Goal: Task Accomplishment & Management: Manage account settings

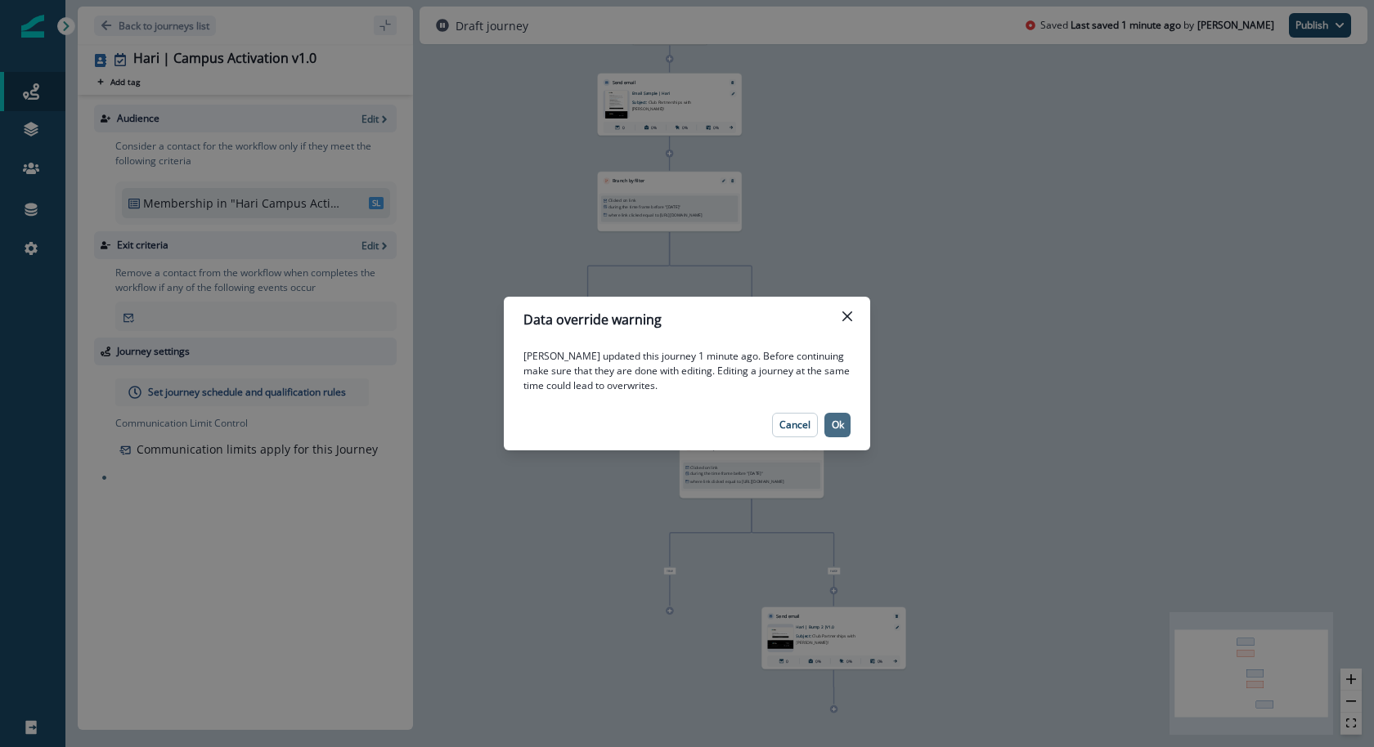
click at [832, 436] on button "Ok" at bounding box center [837, 425] width 26 height 25
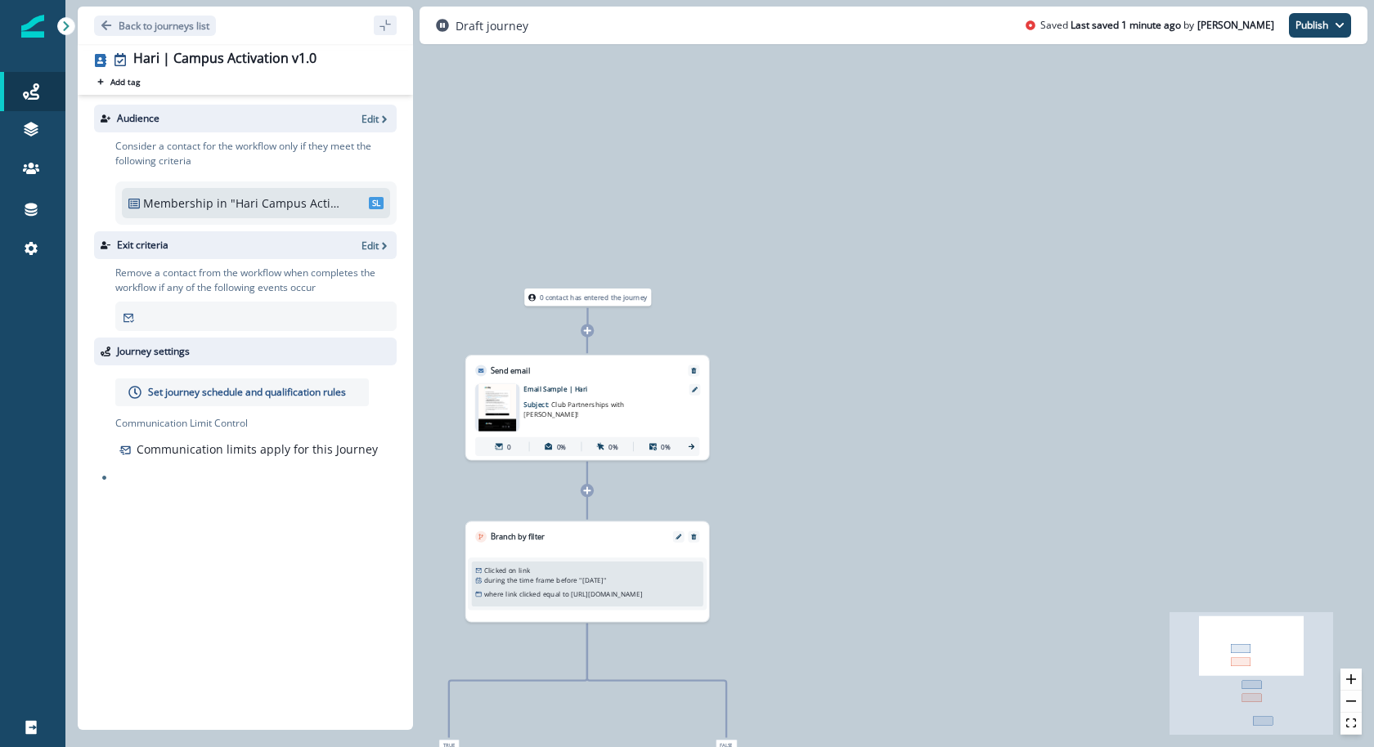
drag, startPoint x: 843, startPoint y: 295, endPoint x: 884, endPoint y: 747, distance: 454.0
click at [884, 747] on div "0 contact has entered the journey Send email Email asset changed, journey repor…" at bounding box center [719, 373] width 1308 height 747
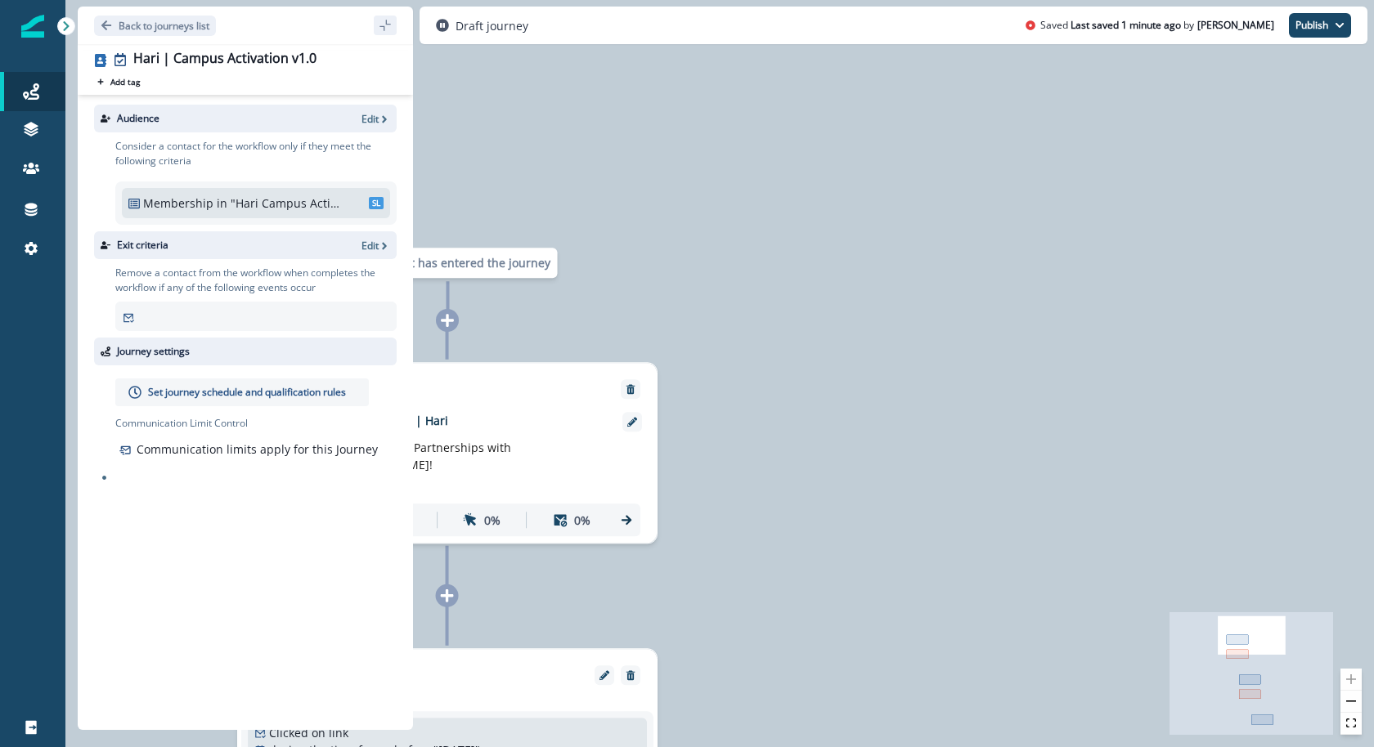
drag, startPoint x: 789, startPoint y: 386, endPoint x: 887, endPoint y: 386, distance: 98.1
click at [883, 386] on div "0 contact has entered the journey Send email Email asset changed, journey repor…" at bounding box center [719, 373] width 1308 height 747
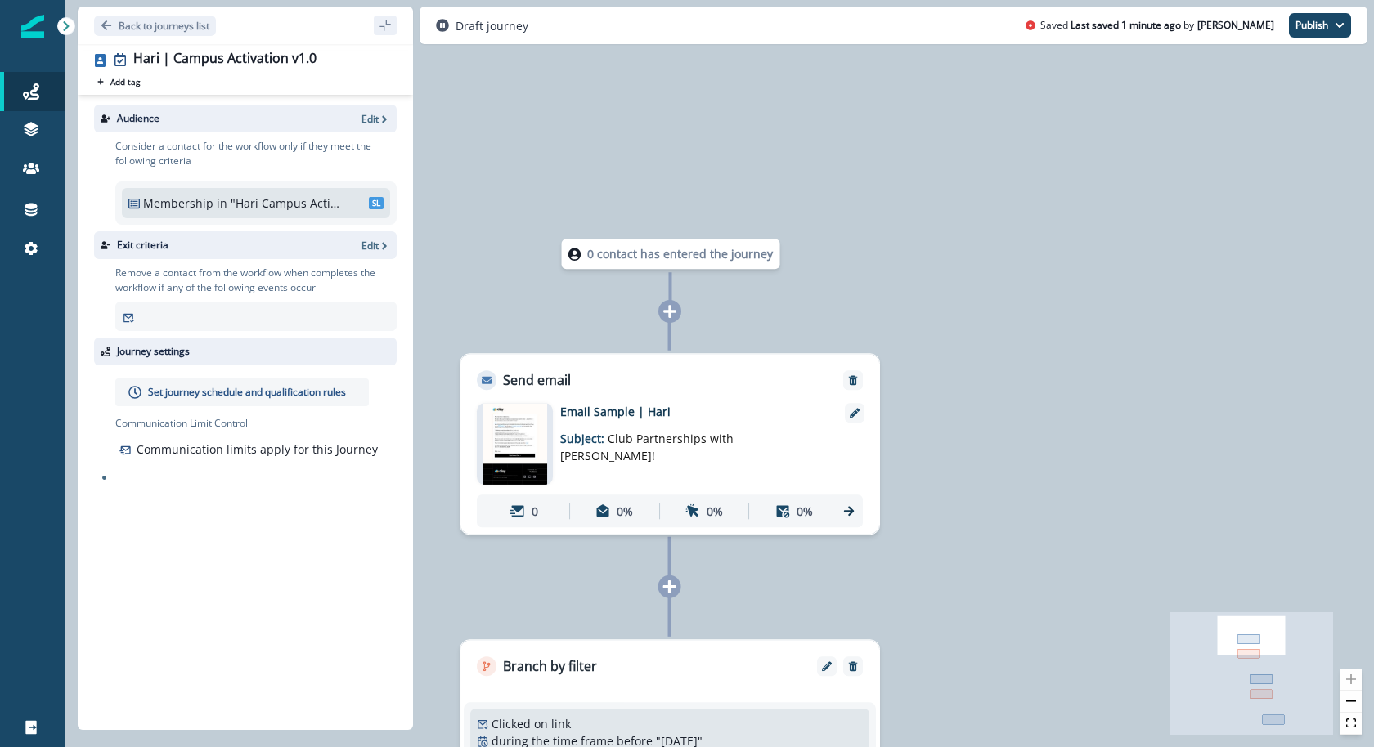
drag, startPoint x: 890, startPoint y: 386, endPoint x: 1020, endPoint y: 377, distance: 129.5
click at [1020, 377] on div "0 contact has entered the journey Send email Email asset changed, journey repor…" at bounding box center [719, 373] width 1308 height 747
click at [508, 428] on img at bounding box center [515, 444] width 65 height 82
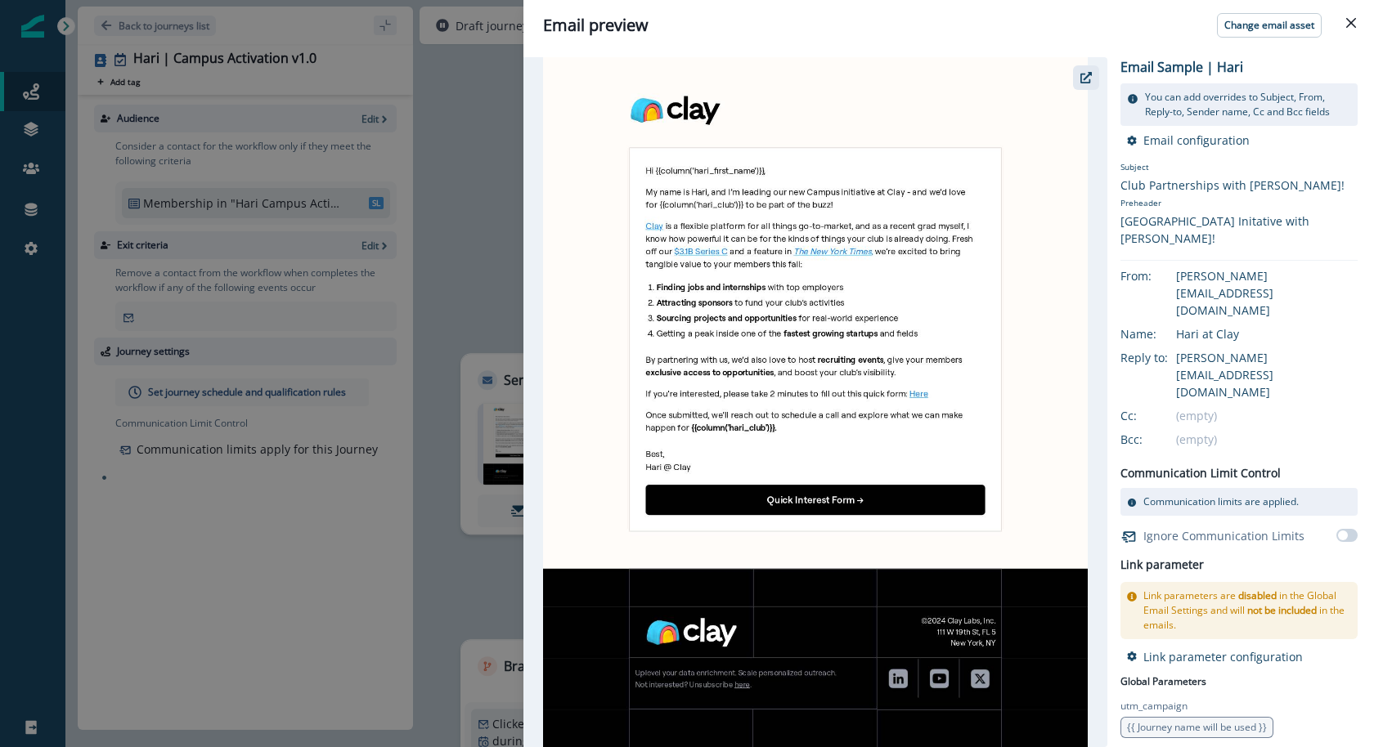
click at [1086, 74] on icon "button" at bounding box center [1085, 77] width 11 height 11
click at [491, 247] on div "Email preview Change email asset Email Sample | Hari You can add overrides to S…" at bounding box center [687, 373] width 1374 height 747
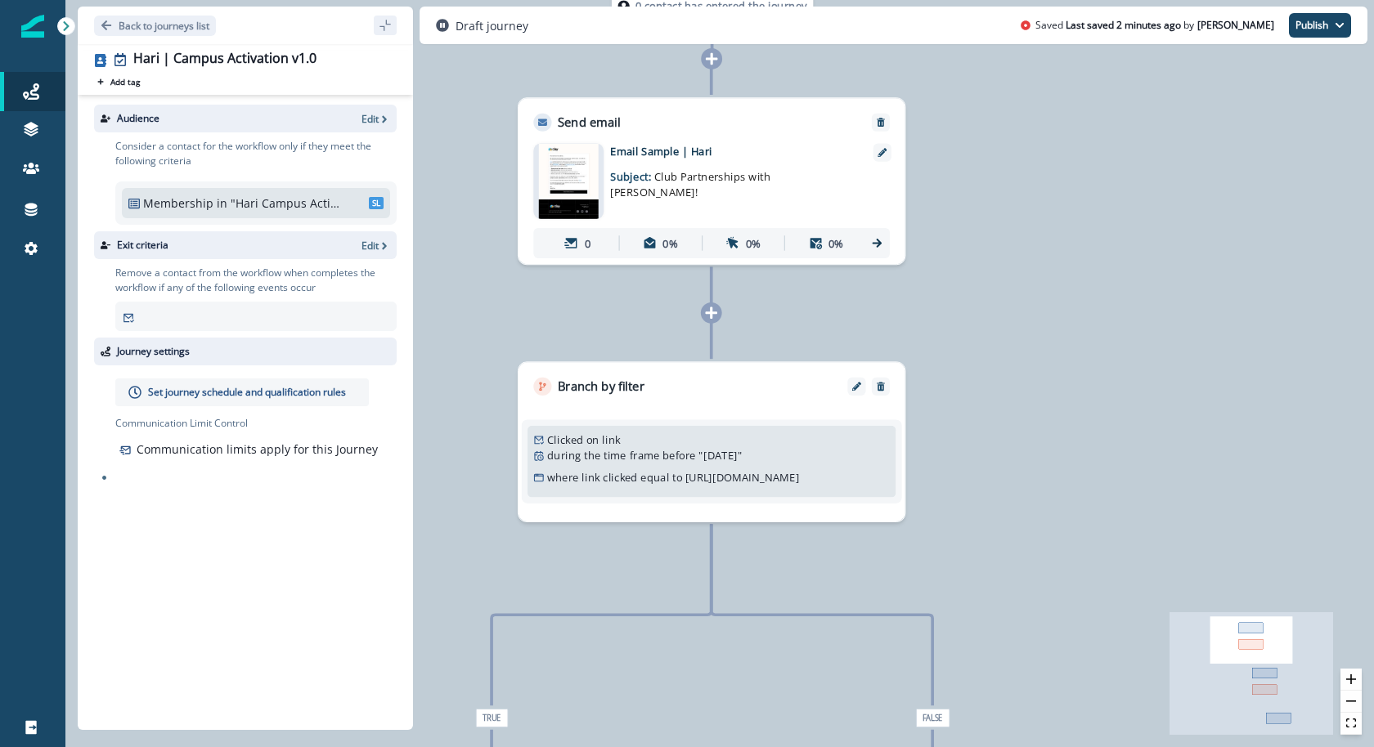
drag, startPoint x: 491, startPoint y: 246, endPoint x: 546, endPoint y: 1, distance: 251.4
click at [546, 1] on div "Back to journeys list Hari | Campus Activation v1.0 Add tag Search or create ta…" at bounding box center [719, 373] width 1308 height 747
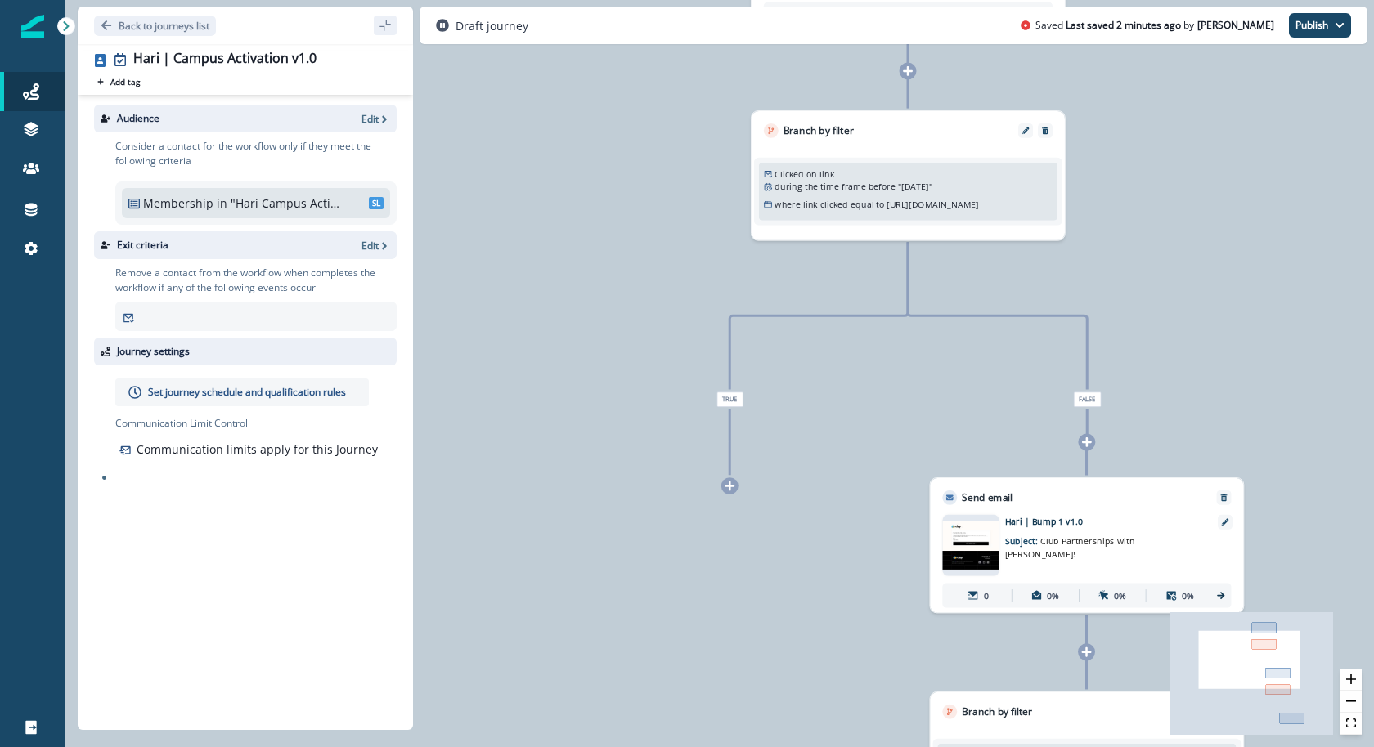
drag, startPoint x: 492, startPoint y: 497, endPoint x: 733, endPoint y: 223, distance: 364.5
click at [732, 222] on div "0 contact has entered the journey Send email Email asset changed, journey repor…" at bounding box center [719, 373] width 1308 height 747
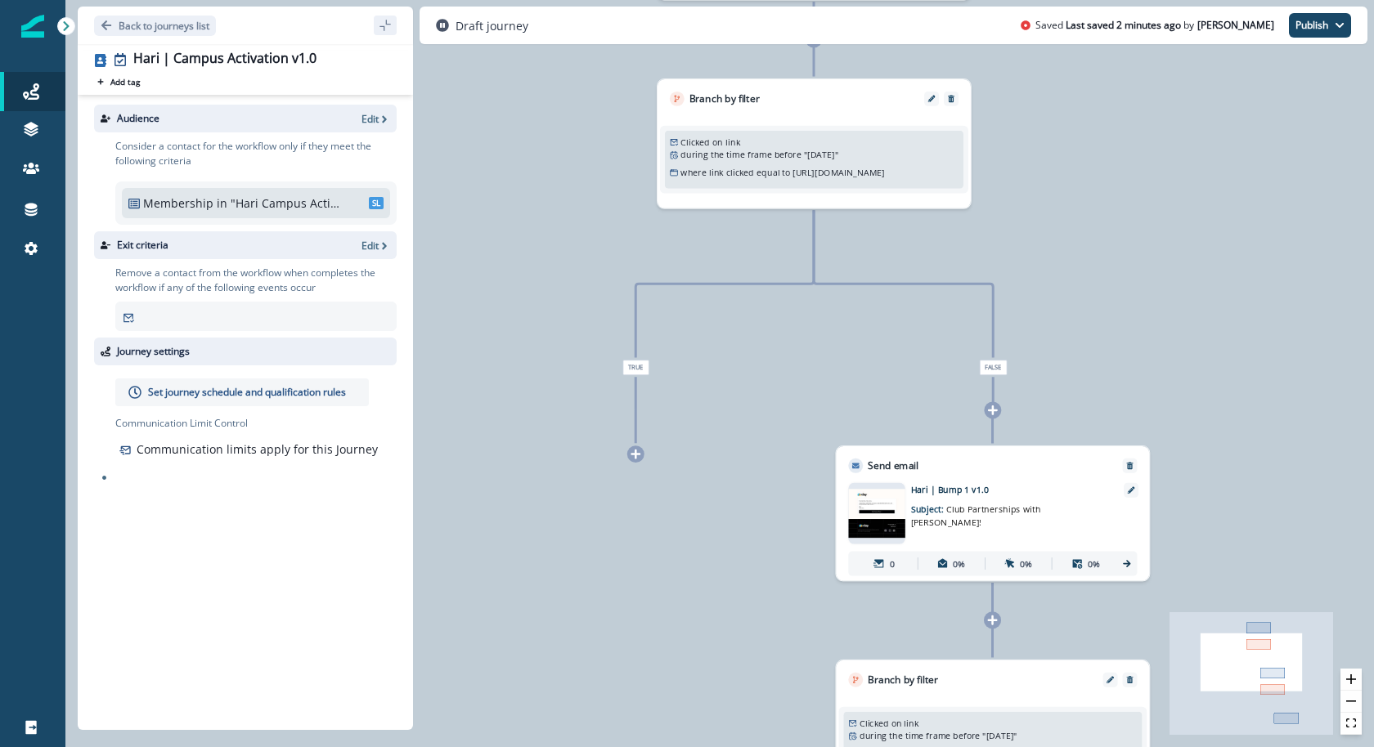
drag, startPoint x: 843, startPoint y: 565, endPoint x: 706, endPoint y: 510, distance: 147.9
click at [706, 510] on div "0 contact has entered the journey Send email Email asset changed, journey repor…" at bounding box center [719, 373] width 1308 height 747
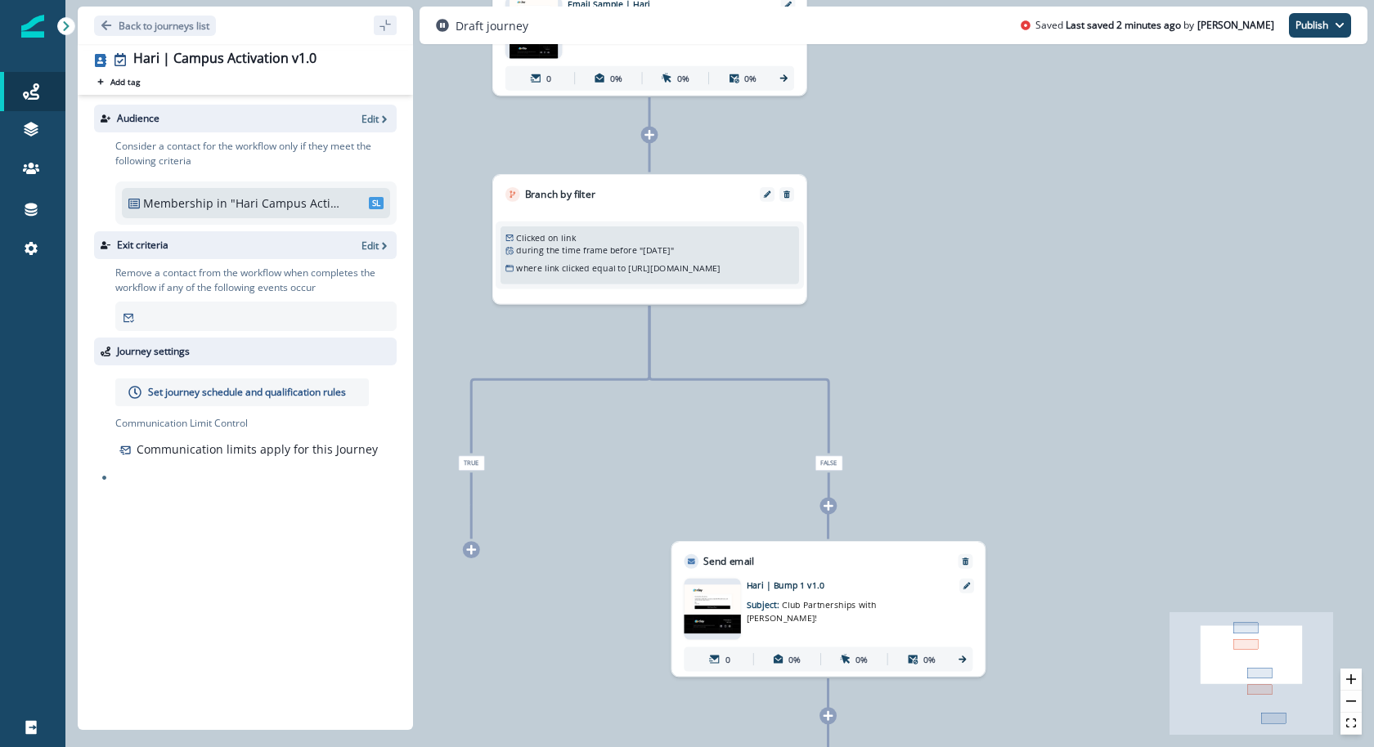
drag, startPoint x: 701, startPoint y: 633, endPoint x: 578, endPoint y: 747, distance: 167.8
click at [578, 747] on div "0 contact has entered the journey Send email Email asset changed, journey repor…" at bounding box center [719, 373] width 1308 height 747
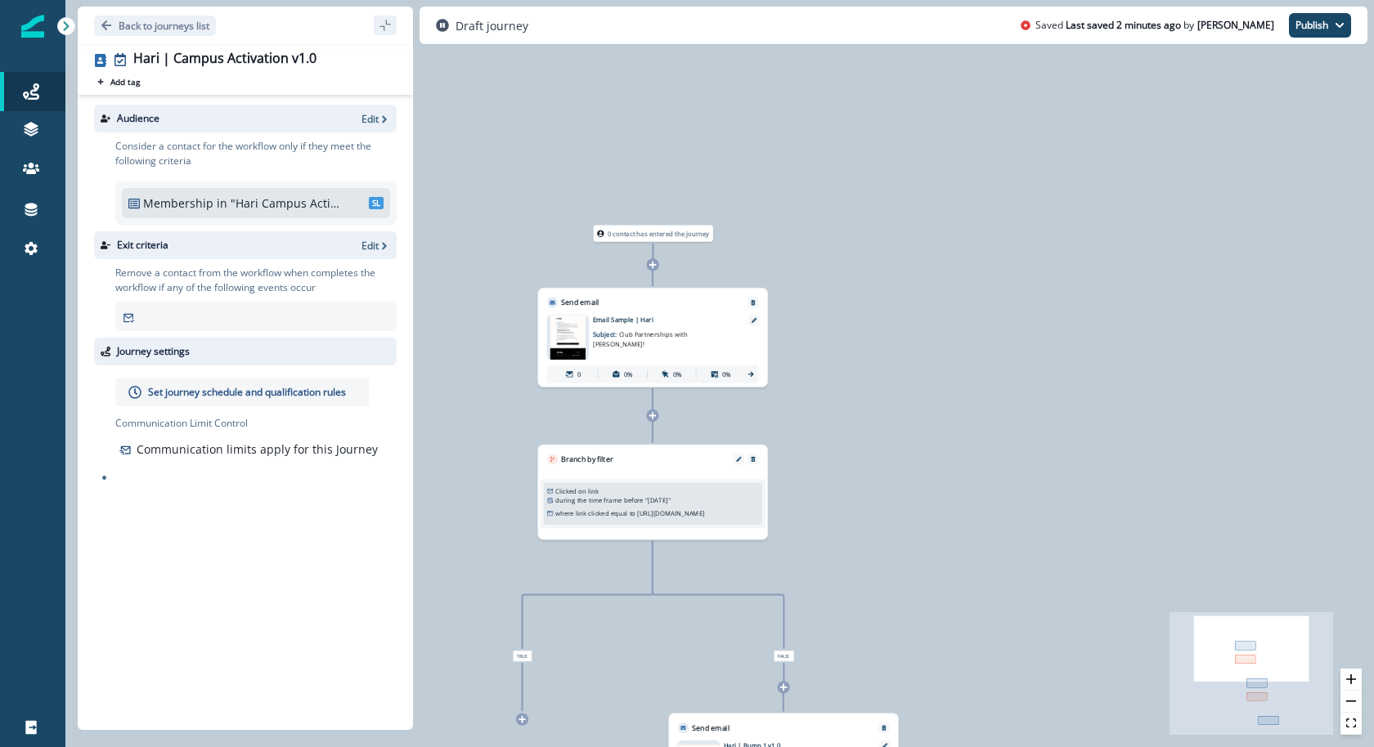
drag, startPoint x: 922, startPoint y: 258, endPoint x: 907, endPoint y: 499, distance: 240.9
click at [907, 499] on div "0 contact has entered the journey Send email Email asset changed, journey repor…" at bounding box center [719, 373] width 1308 height 747
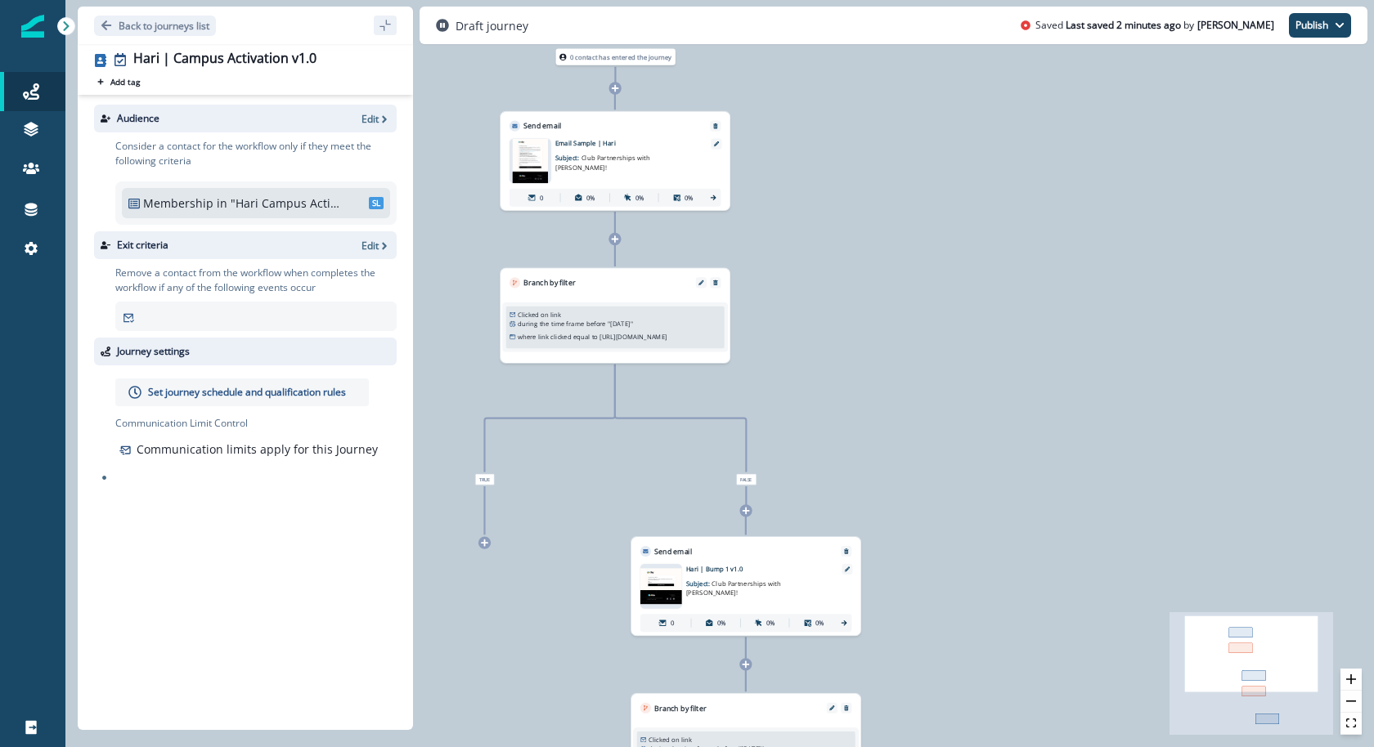
drag, startPoint x: 845, startPoint y: 518, endPoint x: 812, endPoint y: 311, distance: 209.6
click at [812, 311] on div "0 contact has entered the journey Send email Email asset changed, journey repor…" at bounding box center [719, 373] width 1308 height 747
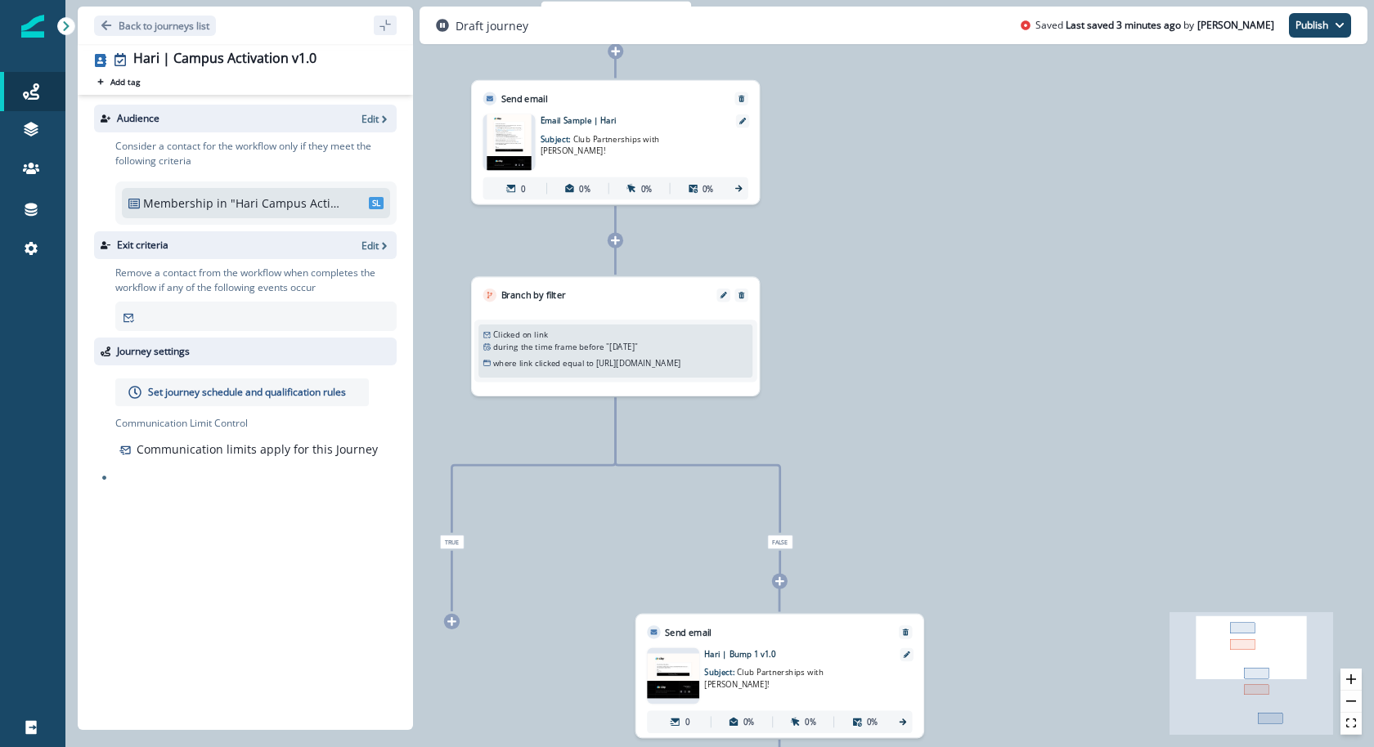
click at [613, 240] on icon at bounding box center [615, 240] width 9 height 9
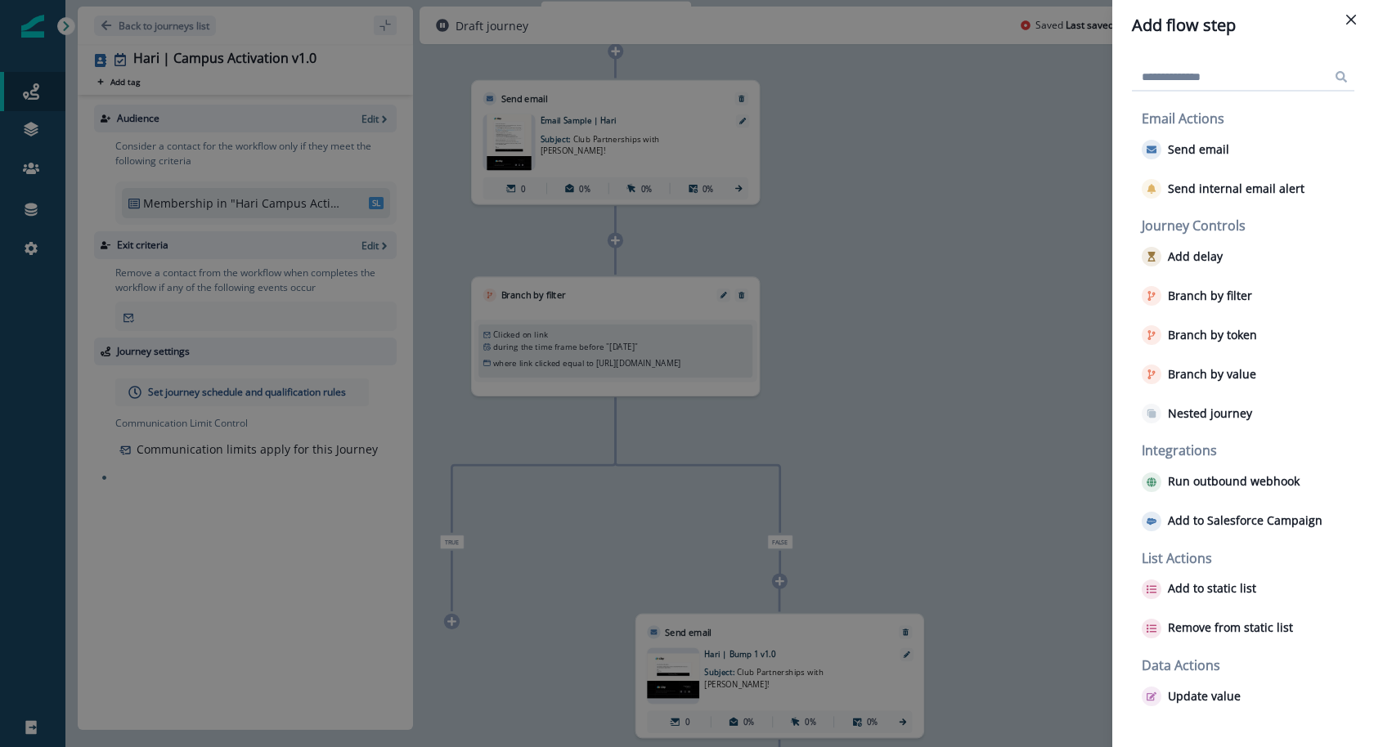
click at [974, 383] on div "Add flow step Email Actions Send email Send internal email alert Journey Contro…" at bounding box center [687, 373] width 1374 height 747
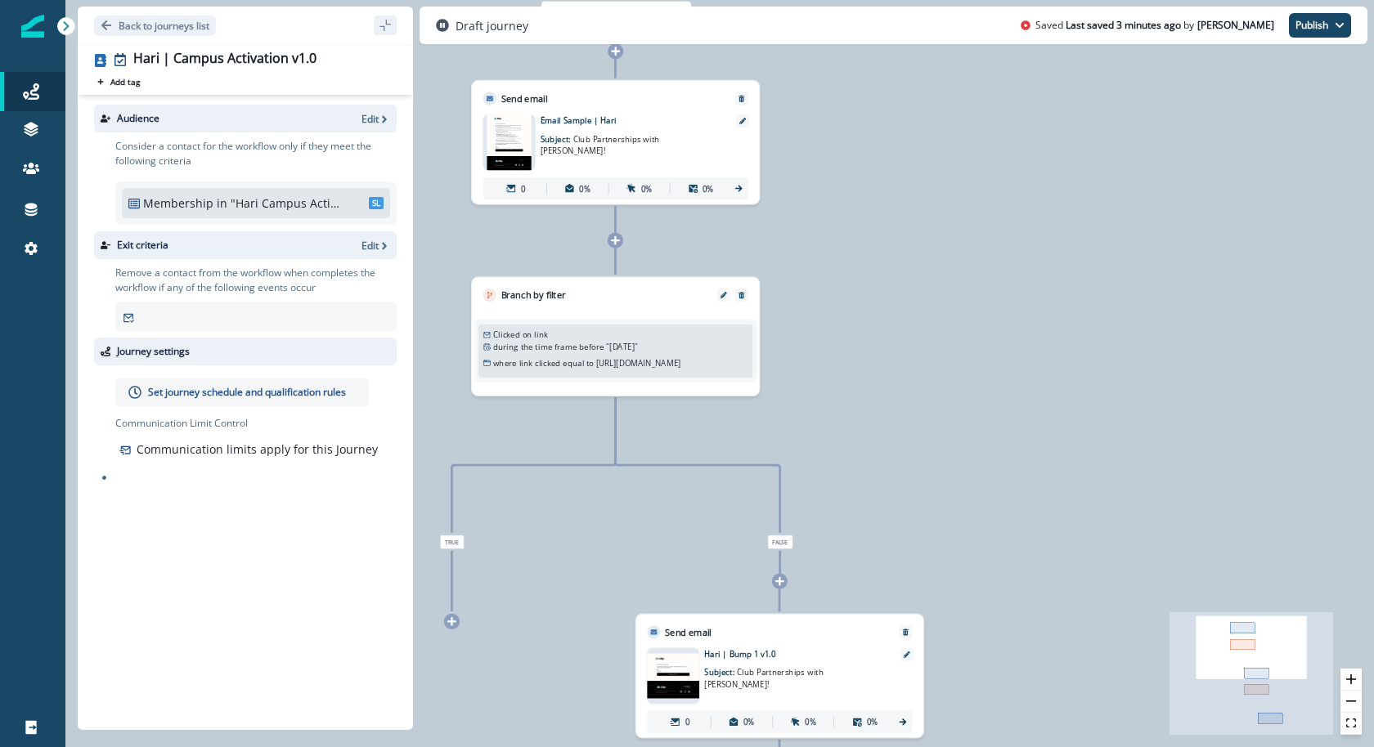
click at [621, 241] on div at bounding box center [616, 241] width 16 height 16
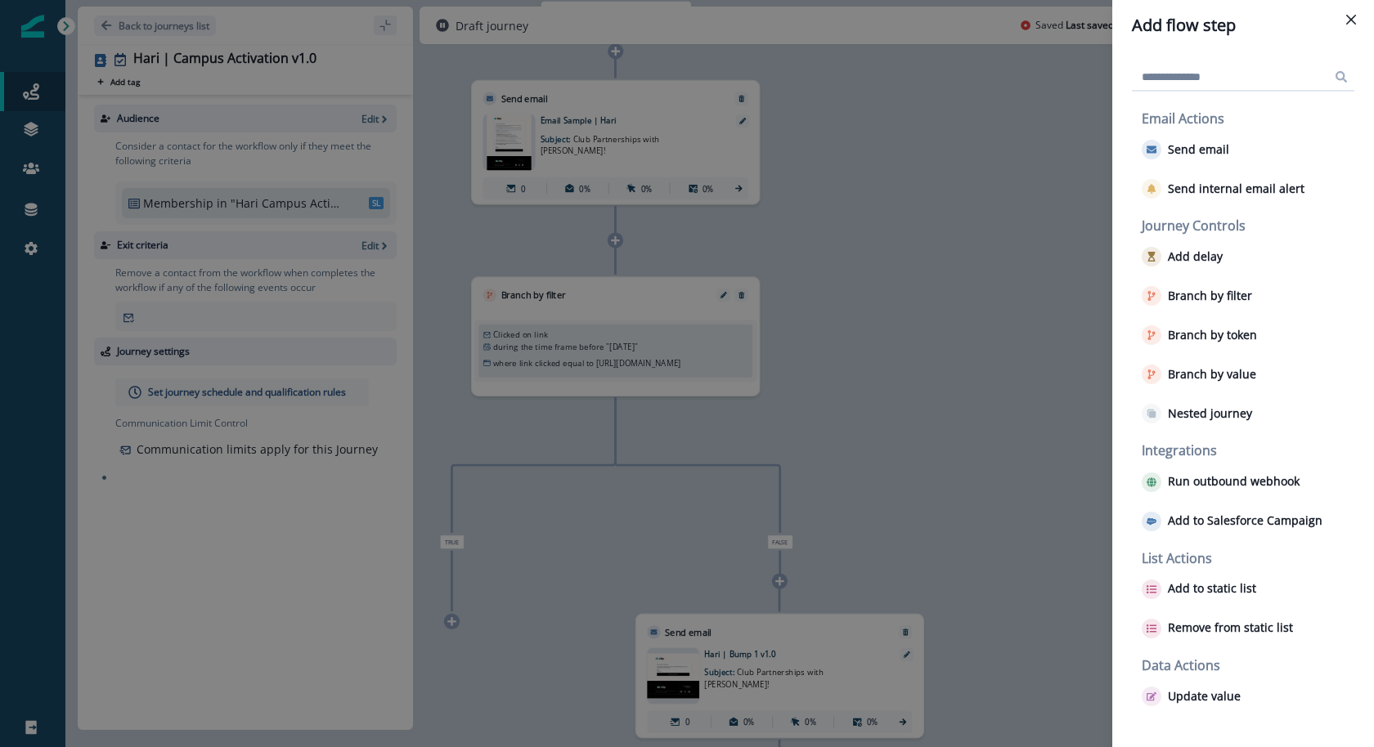
click at [962, 380] on div "Add flow step Email Actions Send email Send internal email alert Journey Contro…" at bounding box center [687, 373] width 1374 height 747
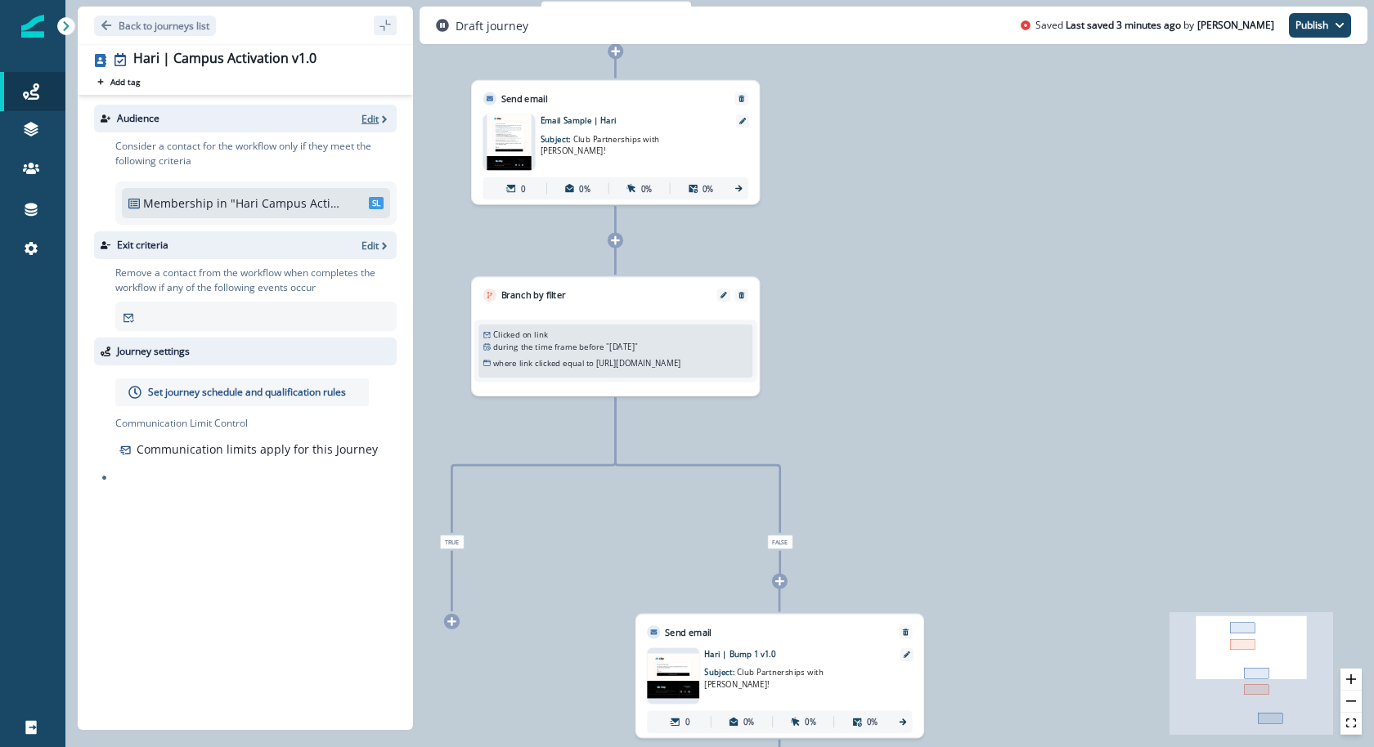
click at [362, 112] on p "Edit" at bounding box center [369, 119] width 17 height 14
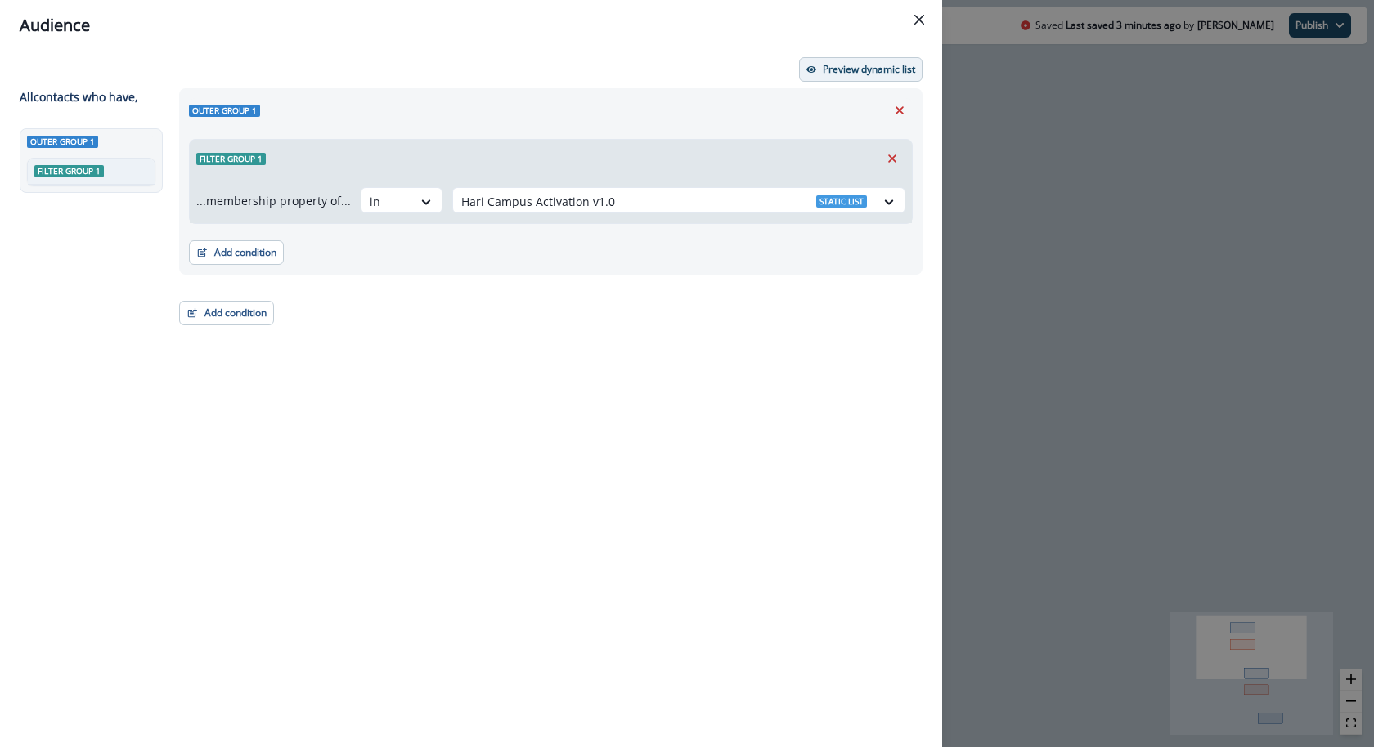
click at [856, 61] on button "Preview dynamic list" at bounding box center [860, 69] width 123 height 25
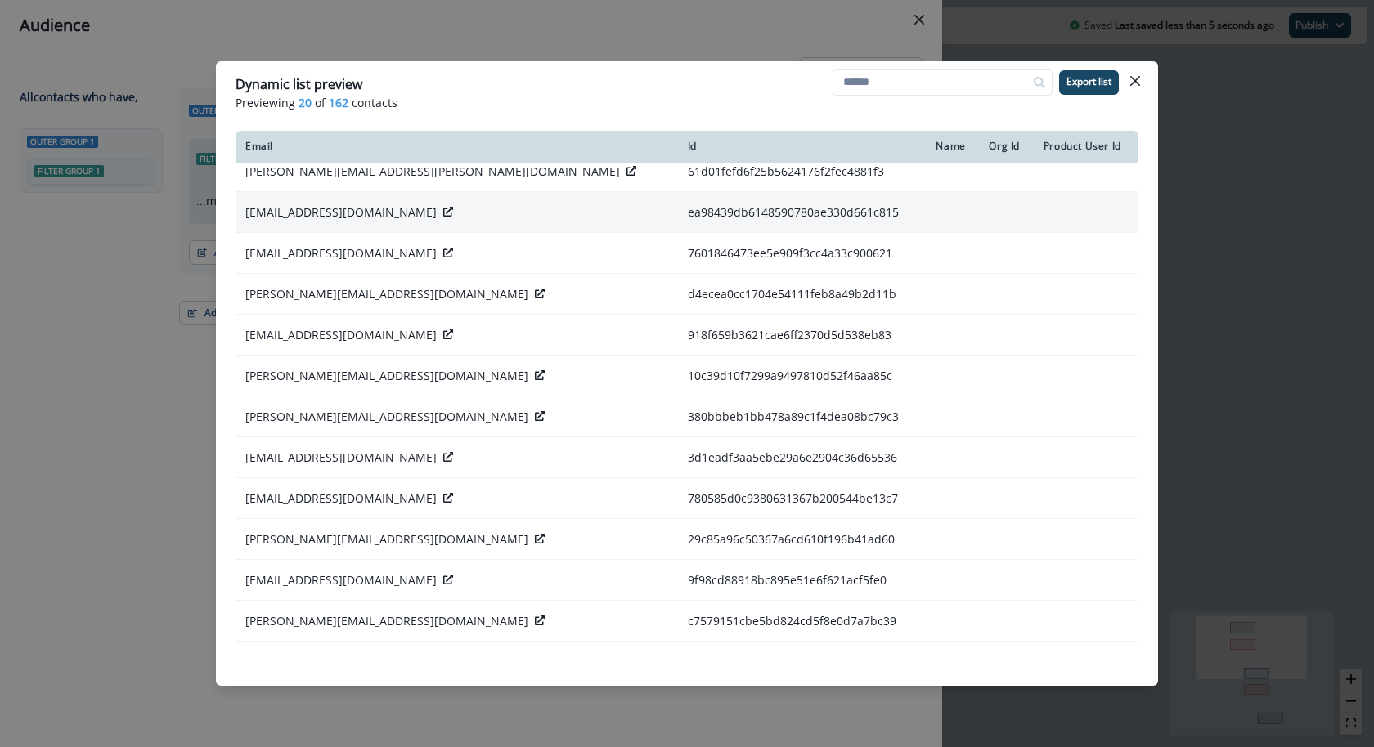
scroll to position [327, 0]
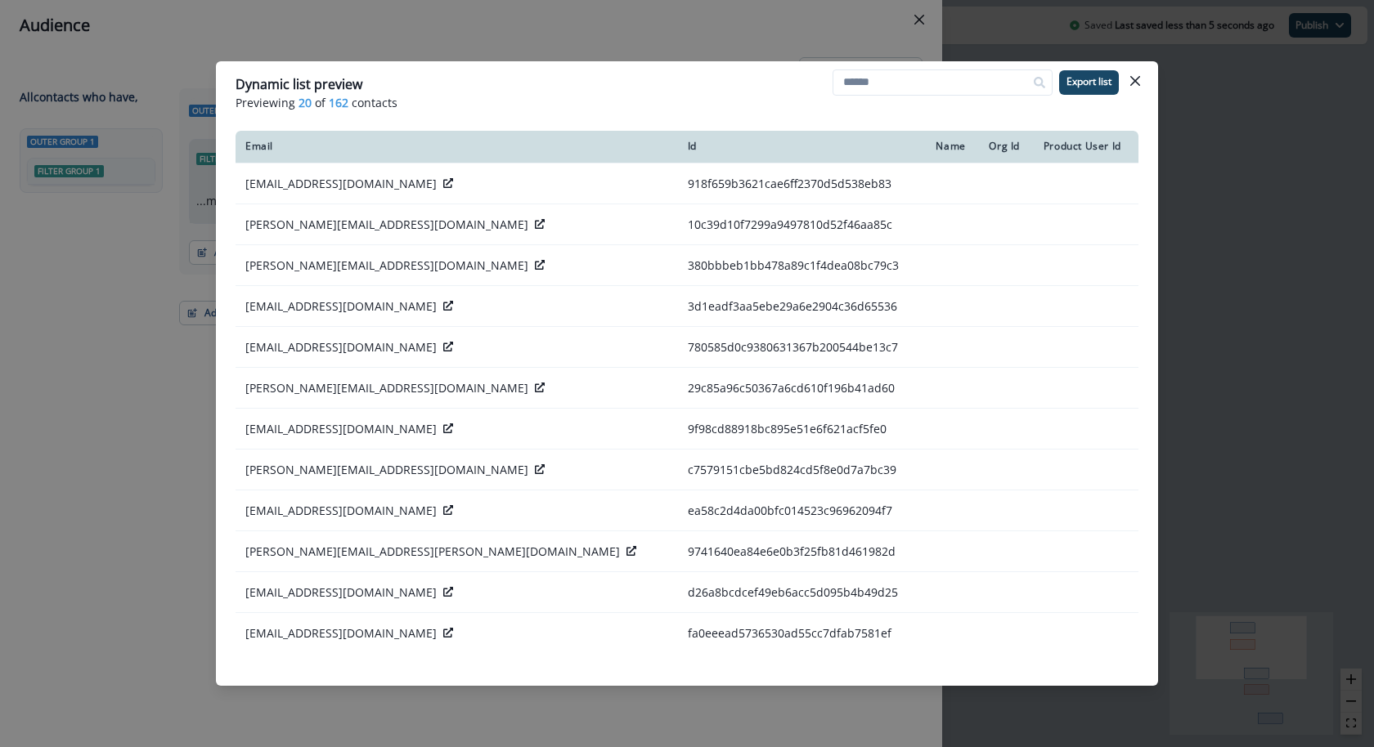
click at [1343, 402] on div "Dynamic list preview Previewing 20 of 162 contacts Export list Email Id Name Or…" at bounding box center [687, 373] width 1374 height 747
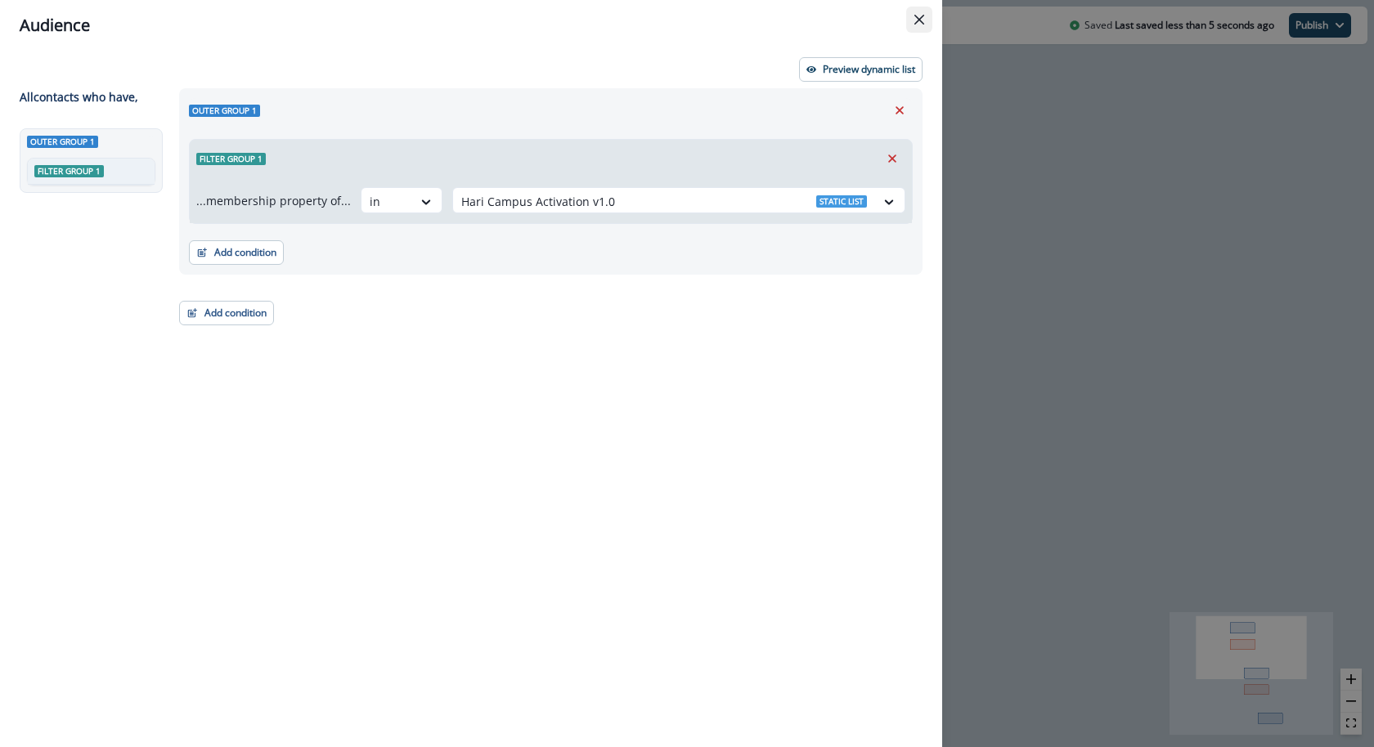
click at [922, 13] on button "Close" at bounding box center [919, 20] width 26 height 26
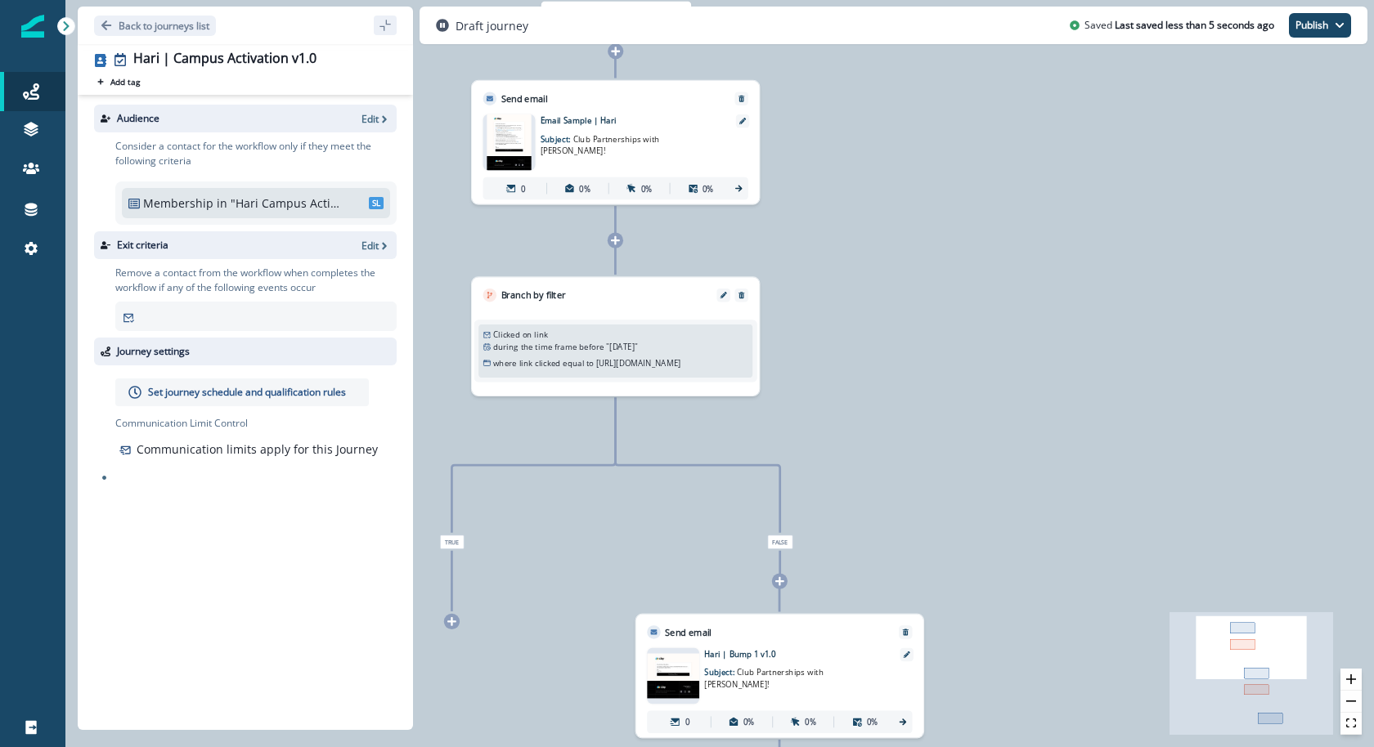
click at [516, 162] on img at bounding box center [509, 142] width 44 height 56
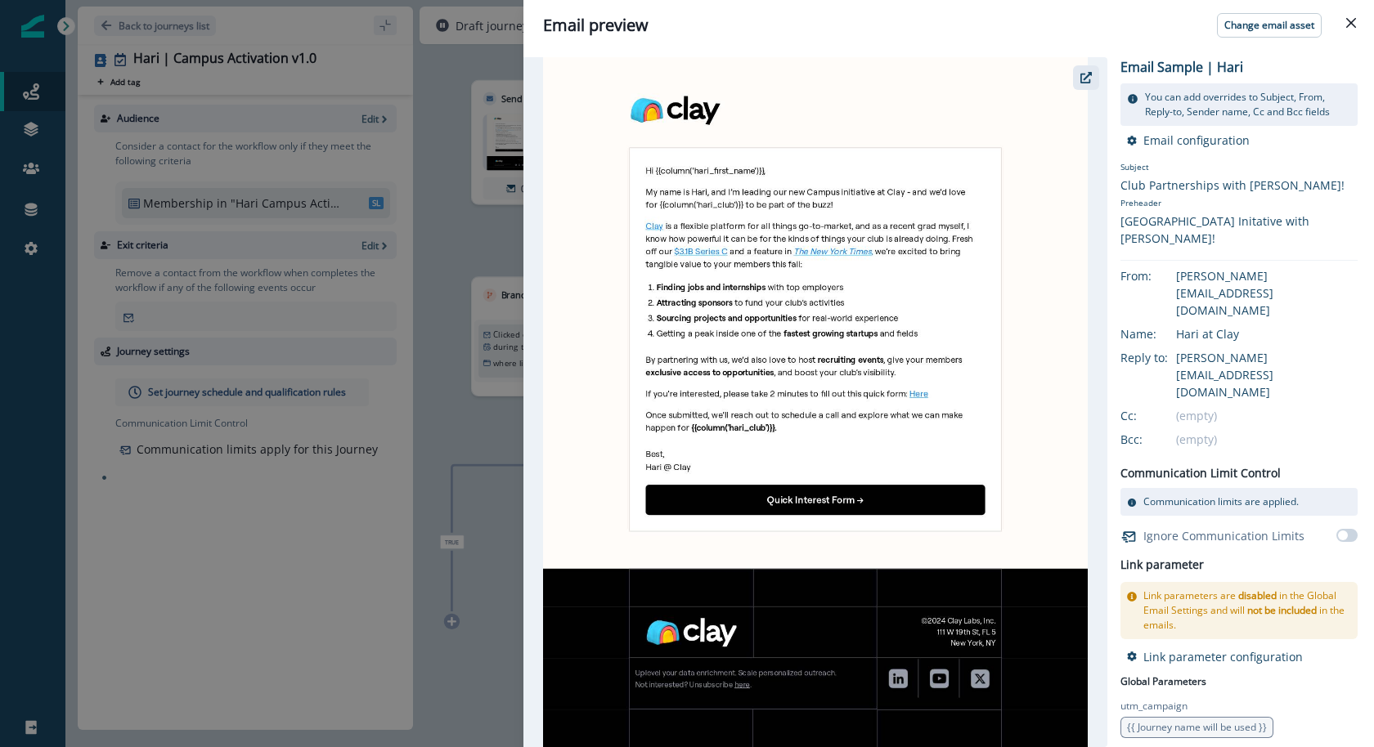
click at [1088, 79] on icon "button" at bounding box center [1085, 77] width 11 height 11
click at [379, 215] on div "Email preview Change email asset Email Sample | Hari You can add overrides to S…" at bounding box center [687, 373] width 1374 height 747
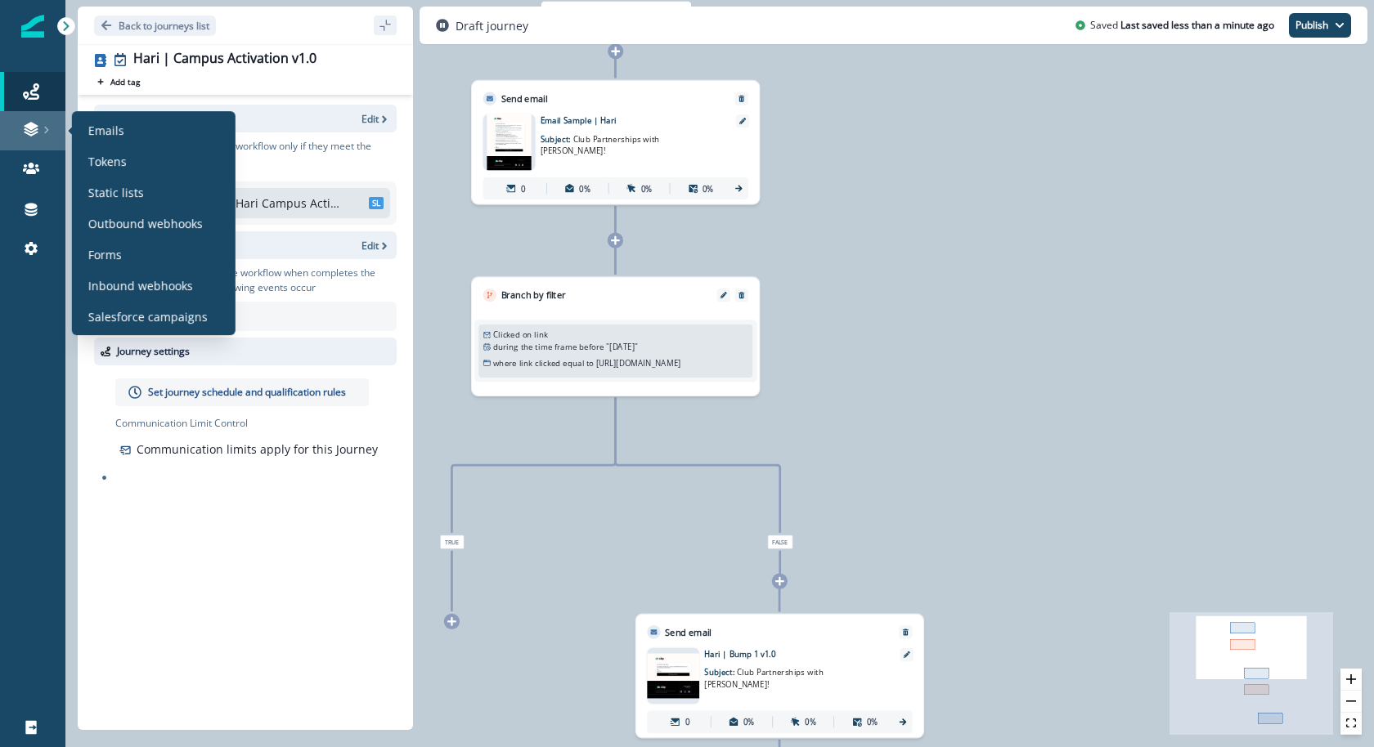
click at [0, 130] on link at bounding box center [32, 130] width 65 height 39
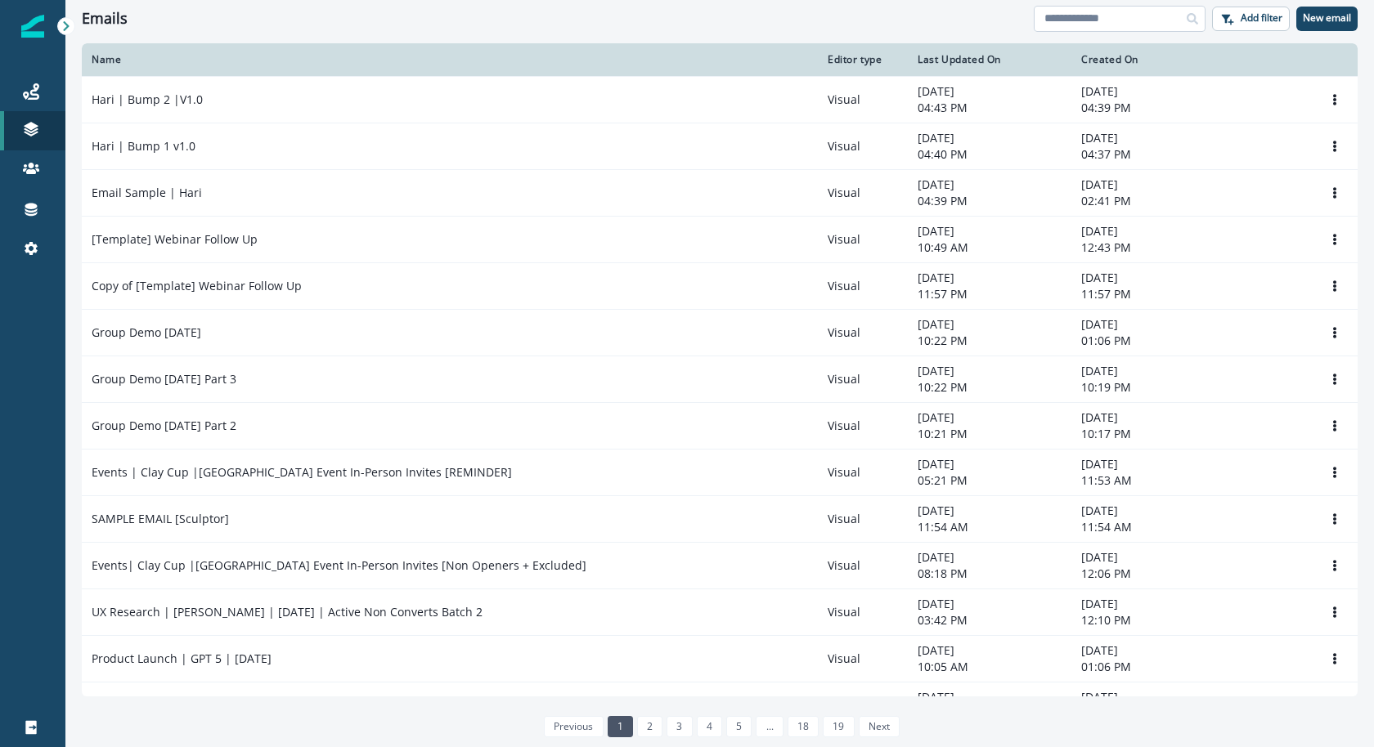
click at [1097, 14] on input at bounding box center [1120, 19] width 172 height 26
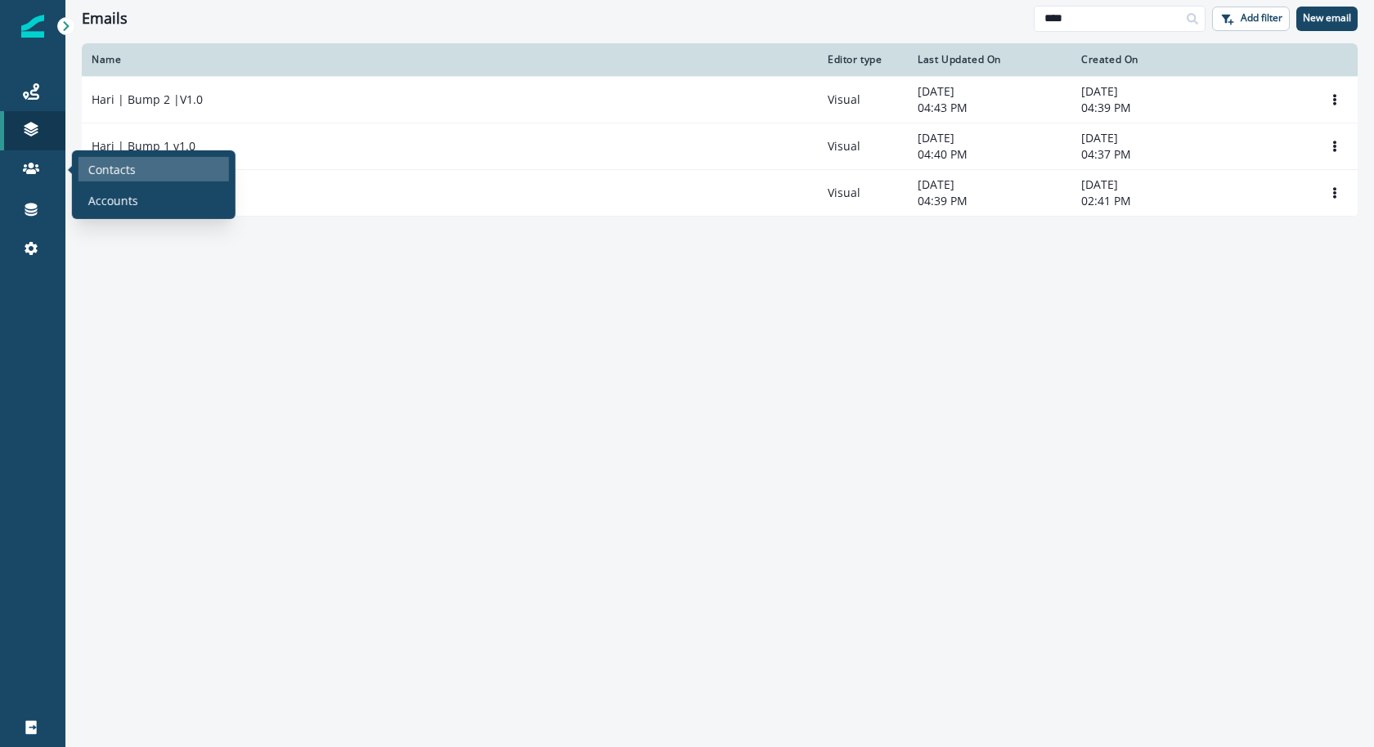
type input "****"
click at [114, 175] on p "Contacts" at bounding box center [111, 168] width 47 height 17
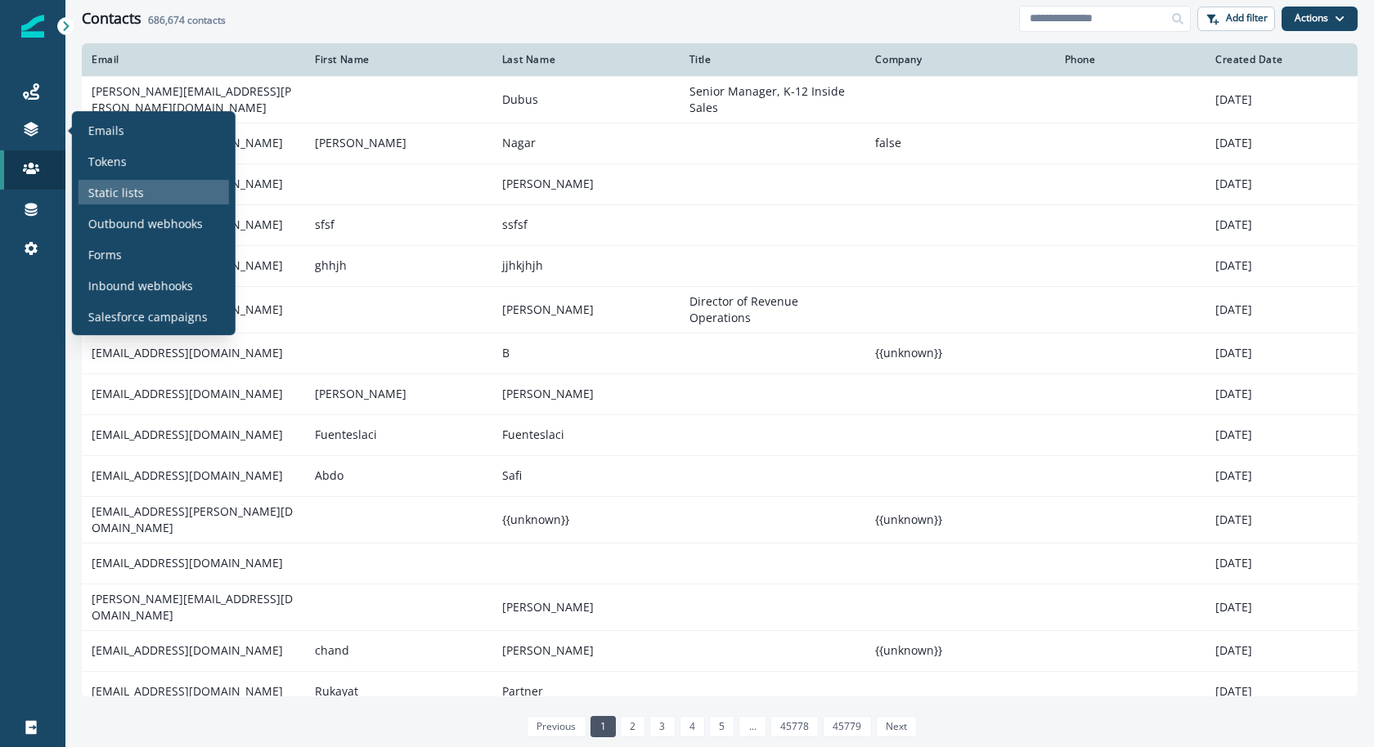
click at [82, 192] on div "Static lists" at bounding box center [153, 192] width 150 height 25
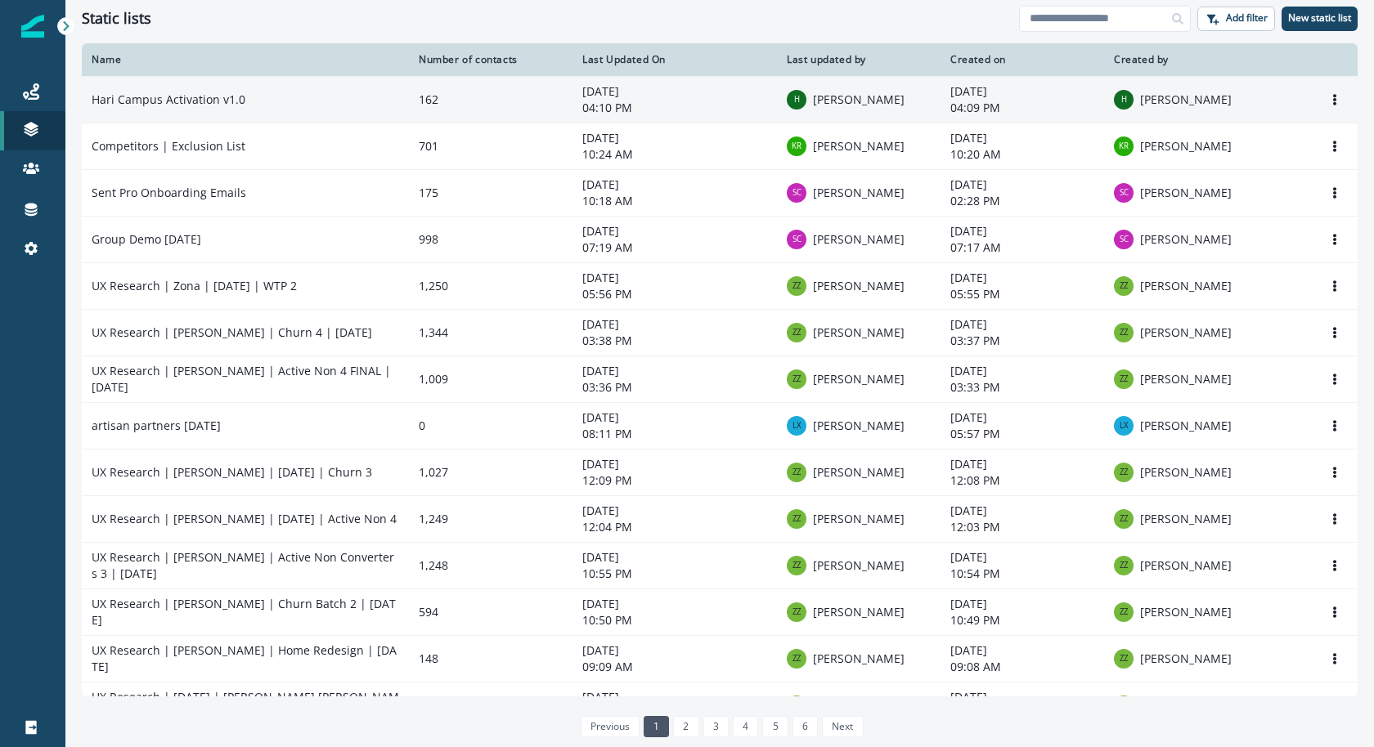
click at [540, 117] on td "162" at bounding box center [491, 99] width 164 height 47
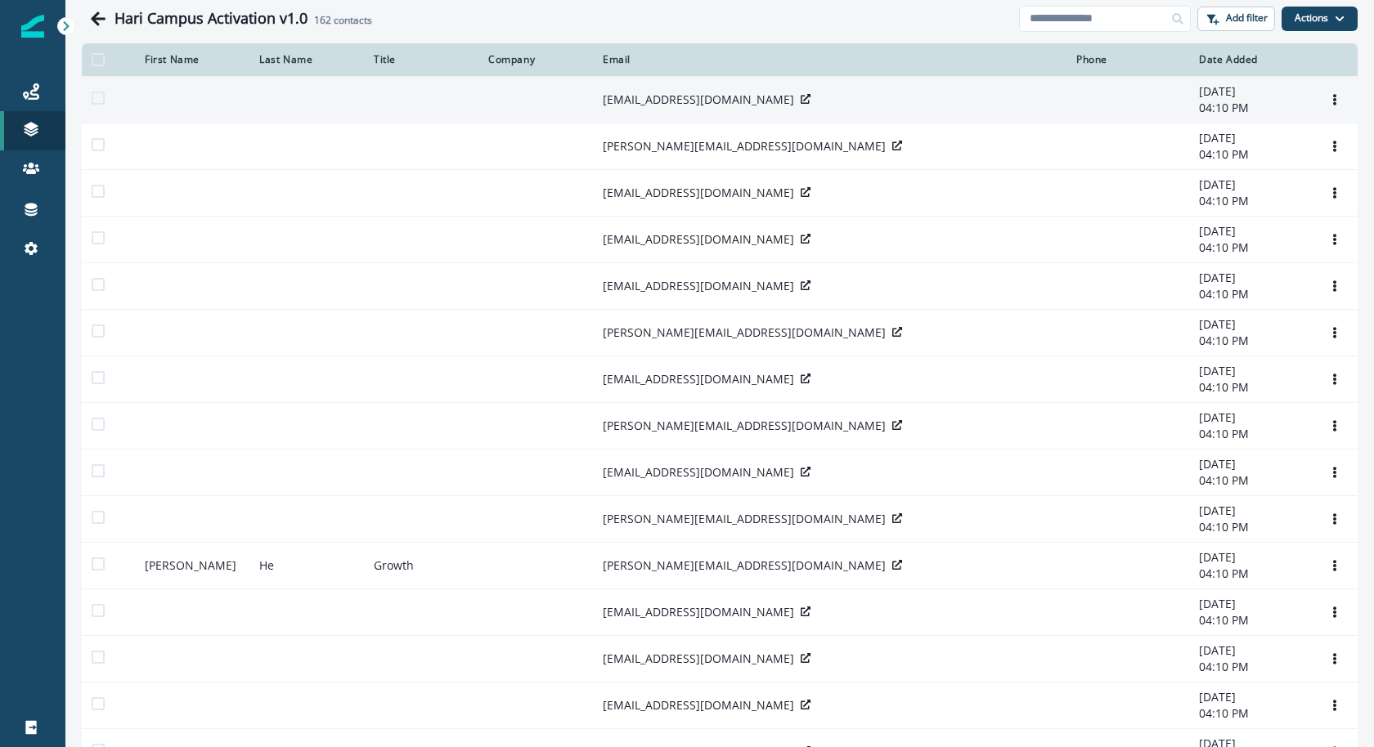
click at [638, 106] on p "bk@upenn.edu" at bounding box center [698, 100] width 191 height 16
click at [801, 100] on icon at bounding box center [806, 99] width 10 height 10
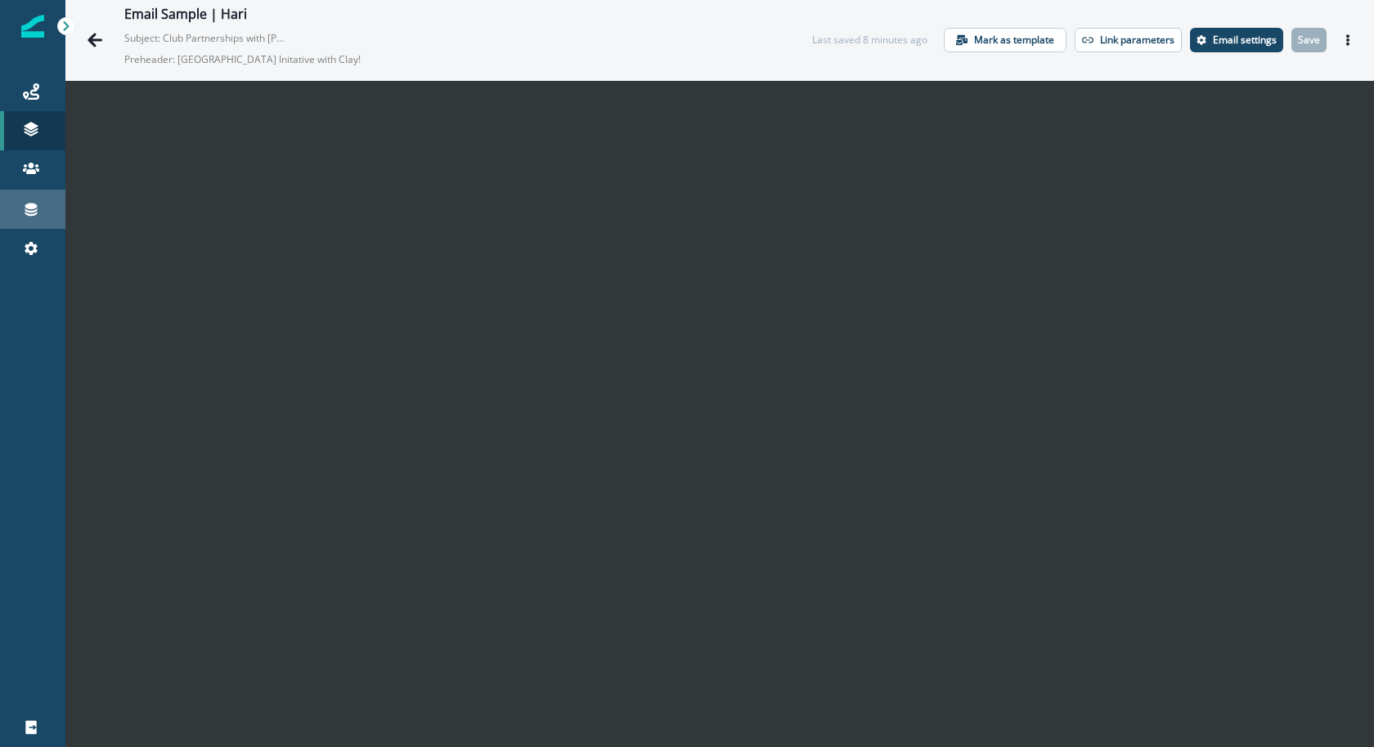
click at [26, 226] on link "Connections" at bounding box center [32, 209] width 65 height 39
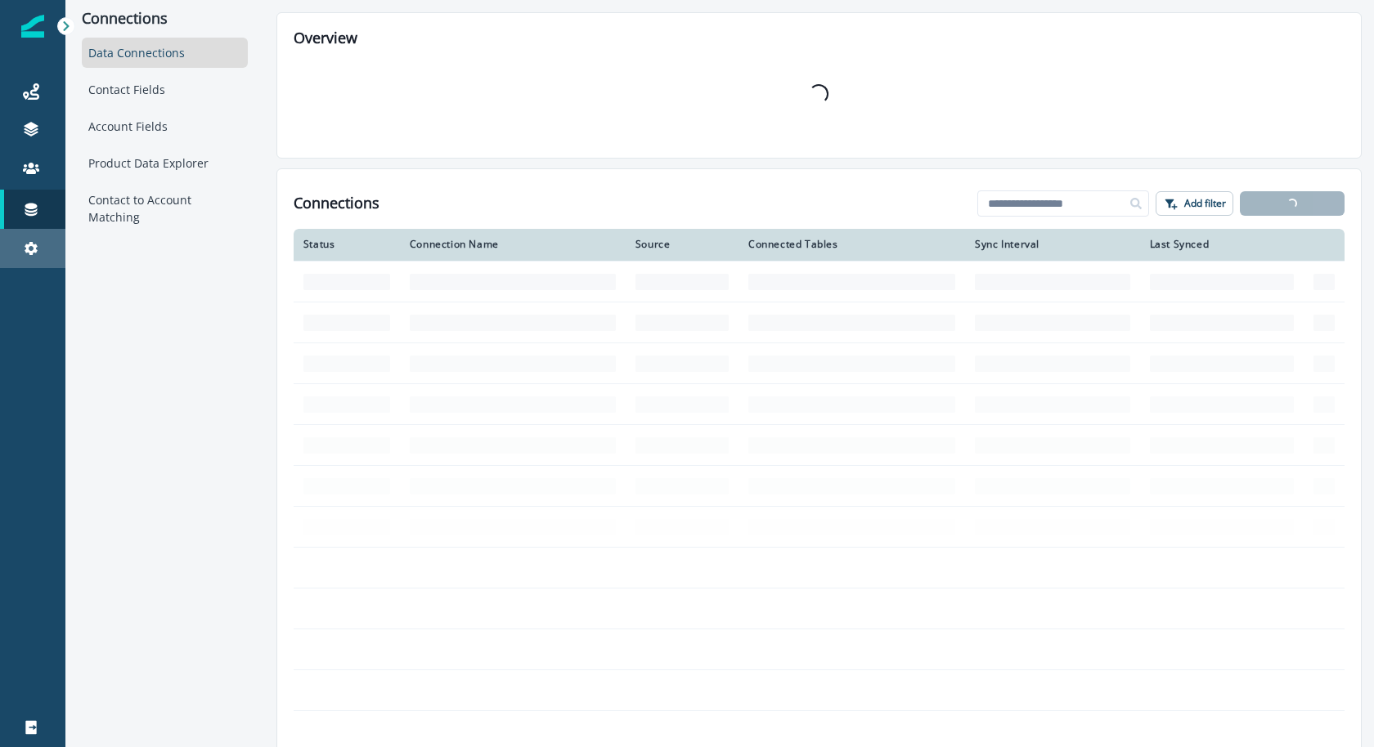
click at [25, 258] on link "Settings" at bounding box center [32, 248] width 65 height 39
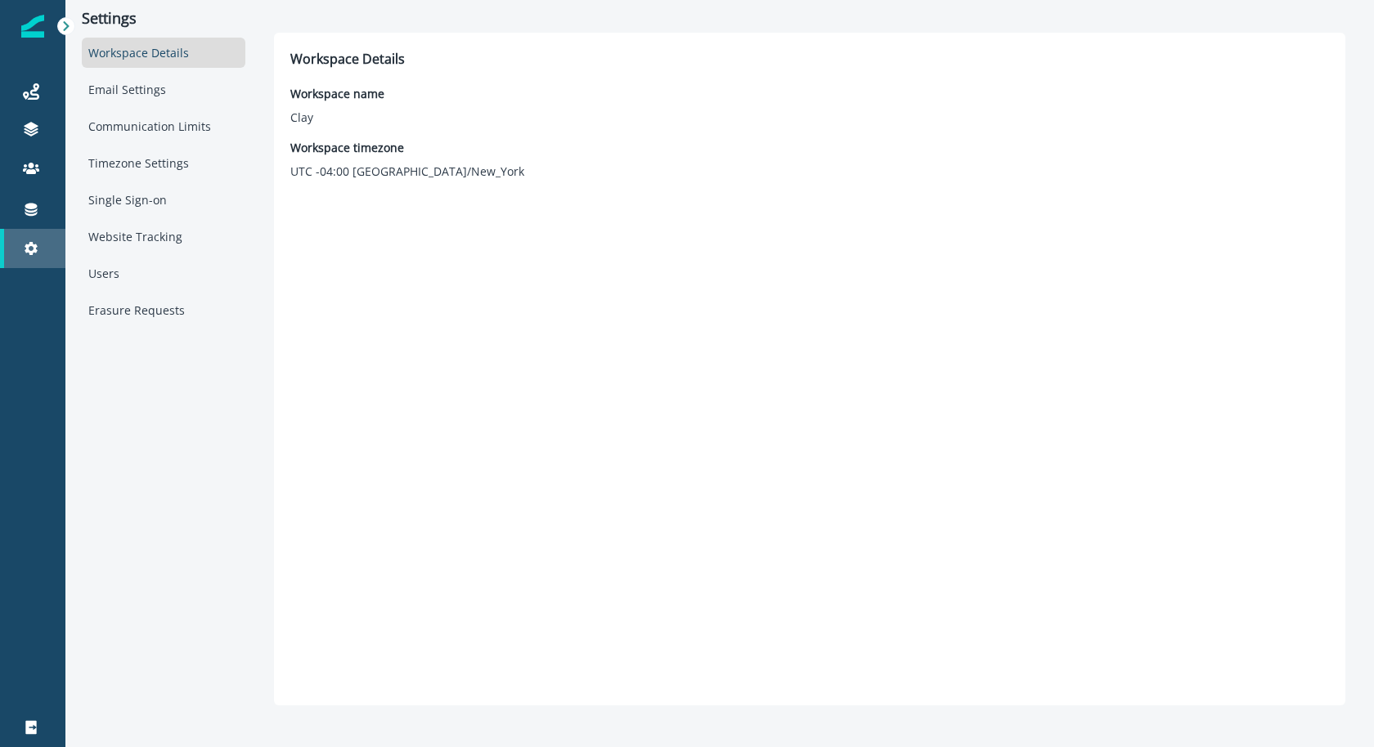
click at [25, 229] on link "Settings" at bounding box center [32, 248] width 65 height 39
click at [25, 216] on icon at bounding box center [31, 209] width 16 height 16
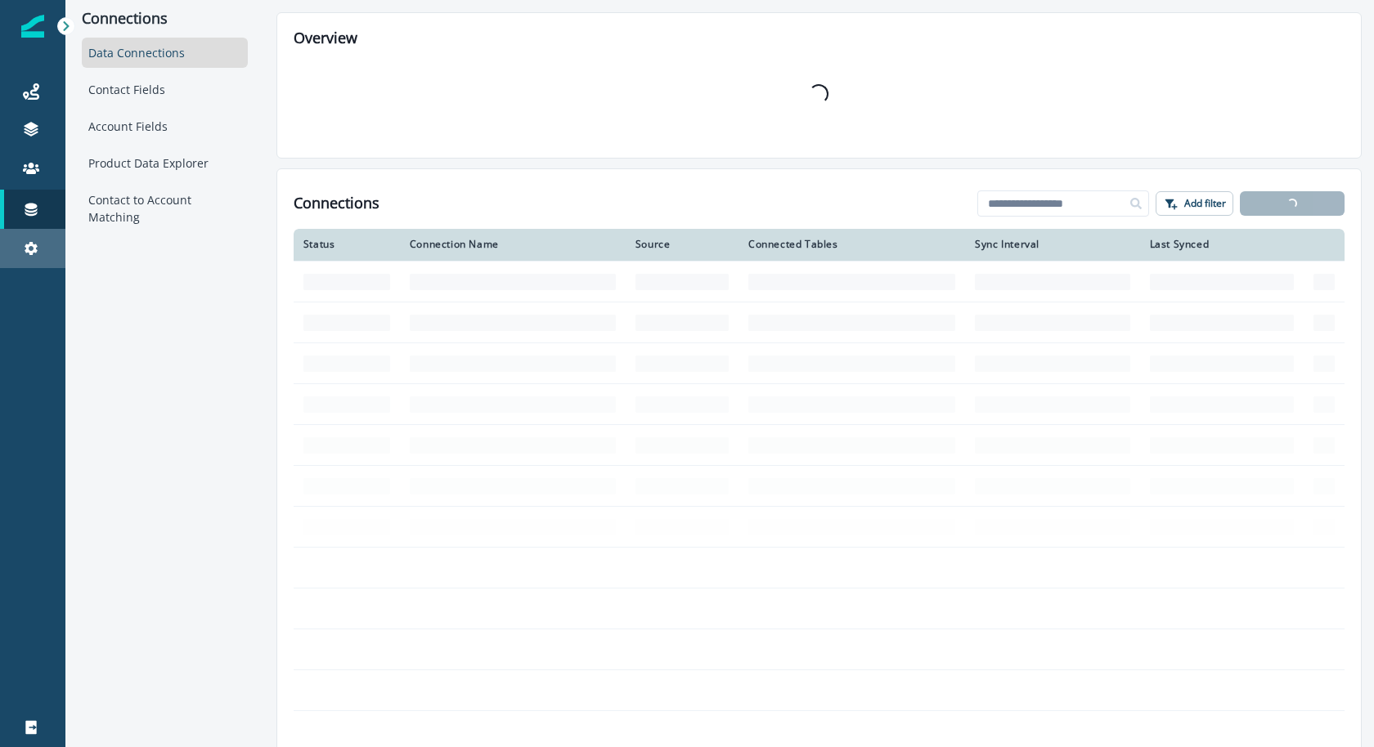
click at [17, 247] on div "Settings" at bounding box center [33, 249] width 52 height 20
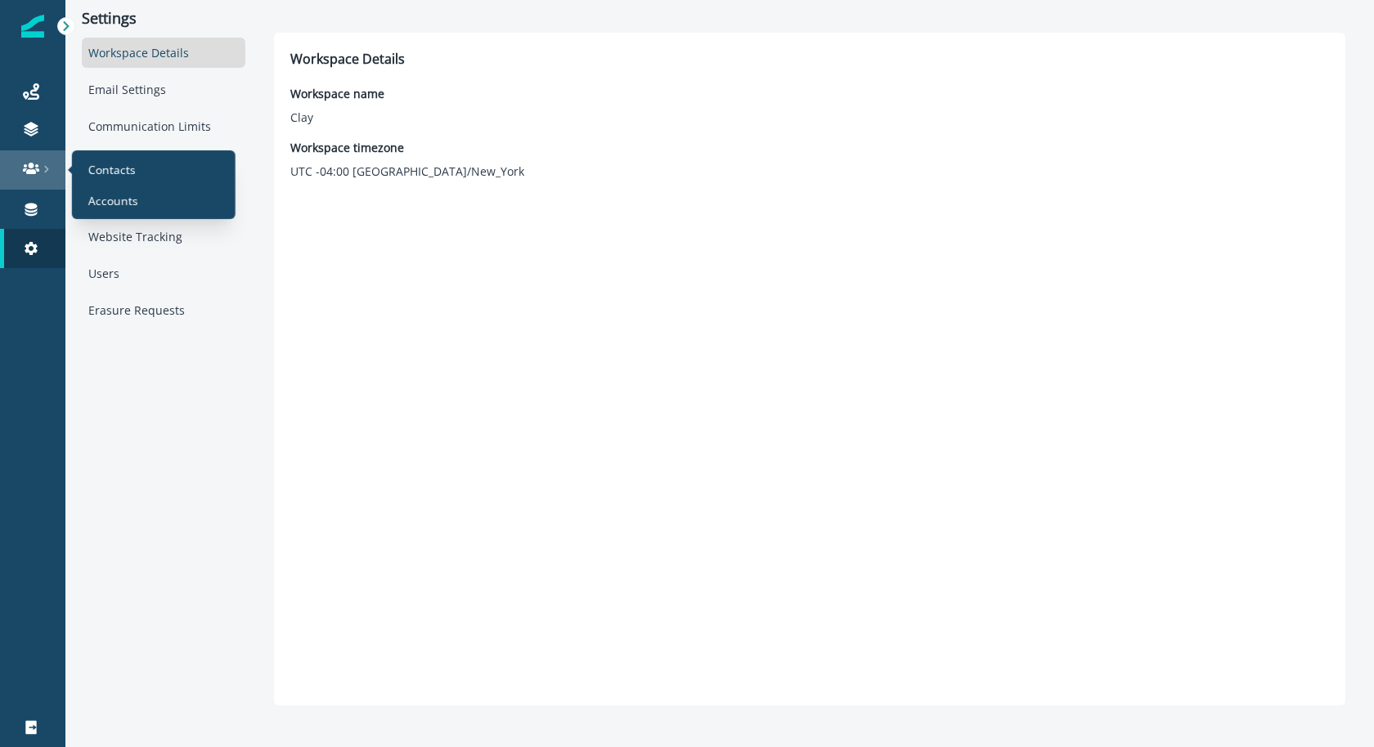
click at [46, 166] on icon at bounding box center [47, 169] width 8 height 8
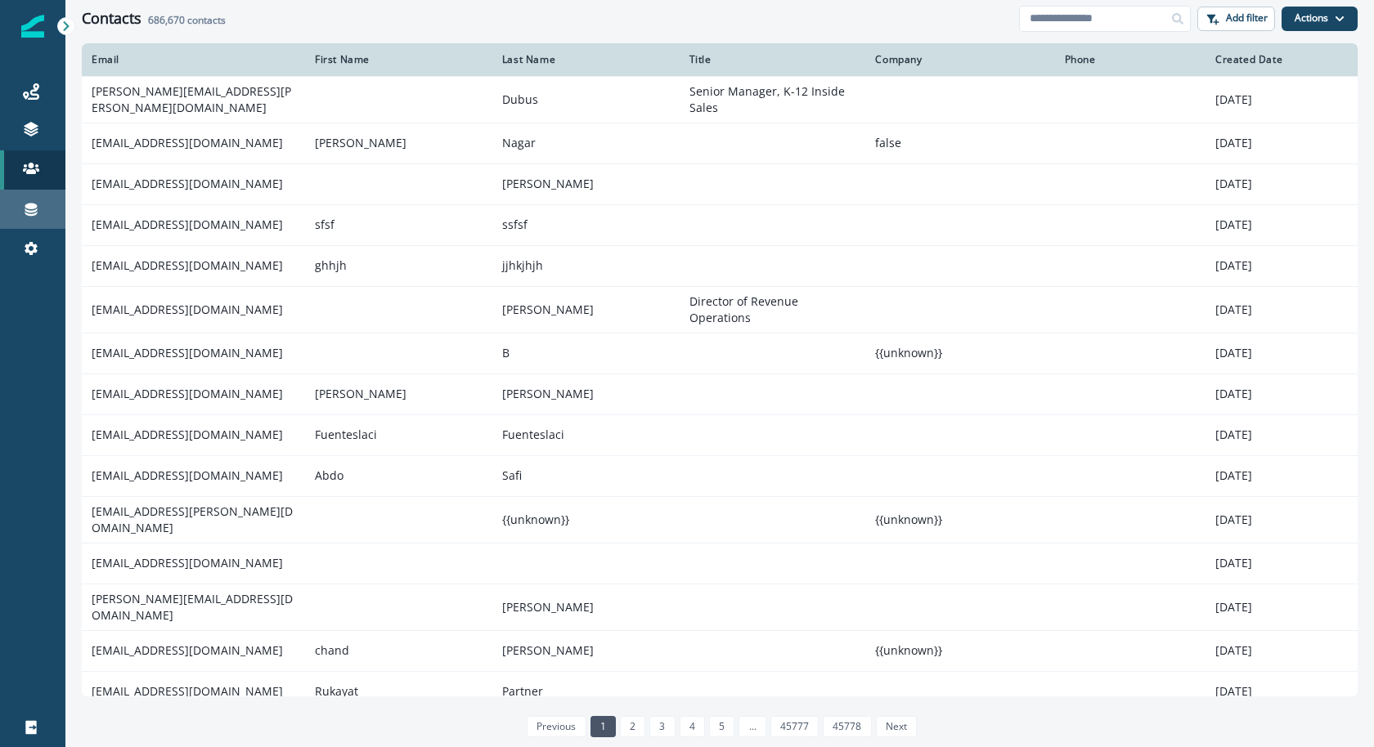
click at [33, 200] on div "Connections" at bounding box center [33, 210] width 52 height 20
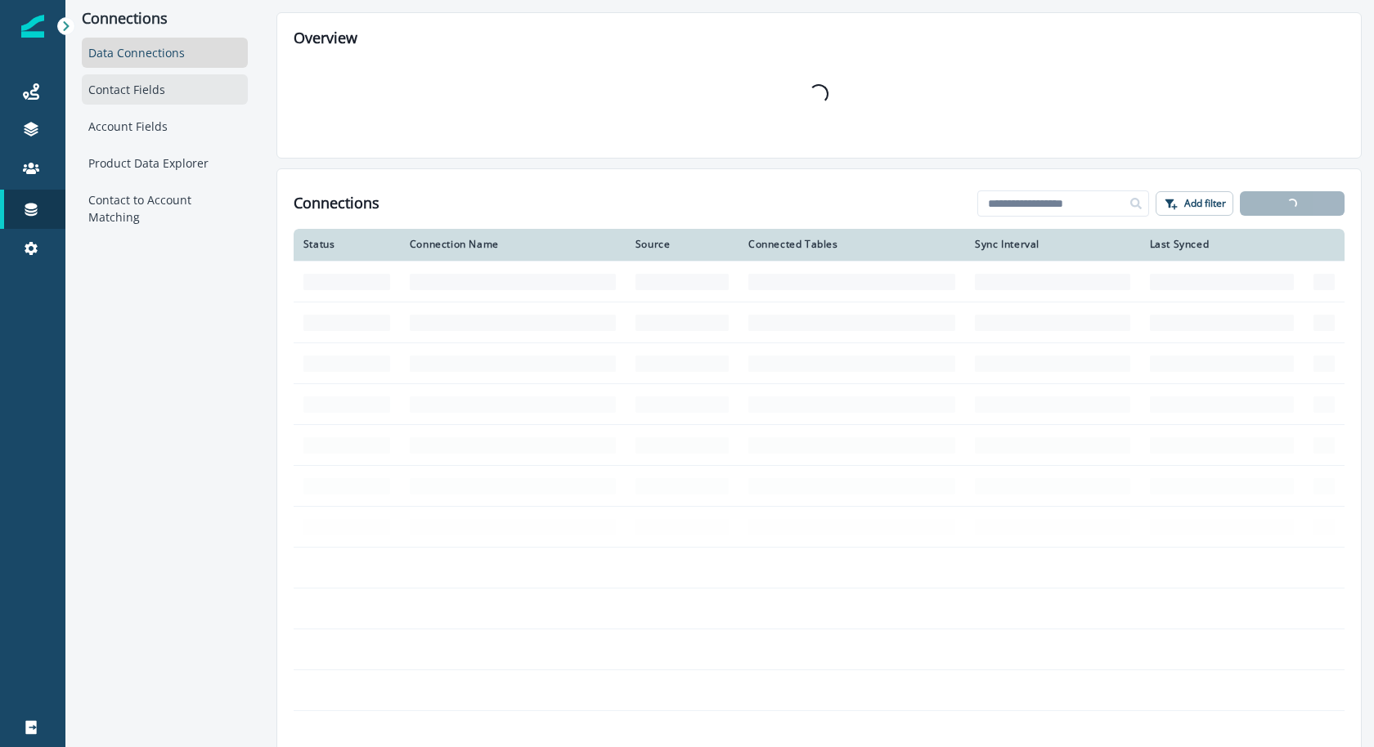
click at [207, 93] on div "Contact Fields" at bounding box center [165, 89] width 166 height 30
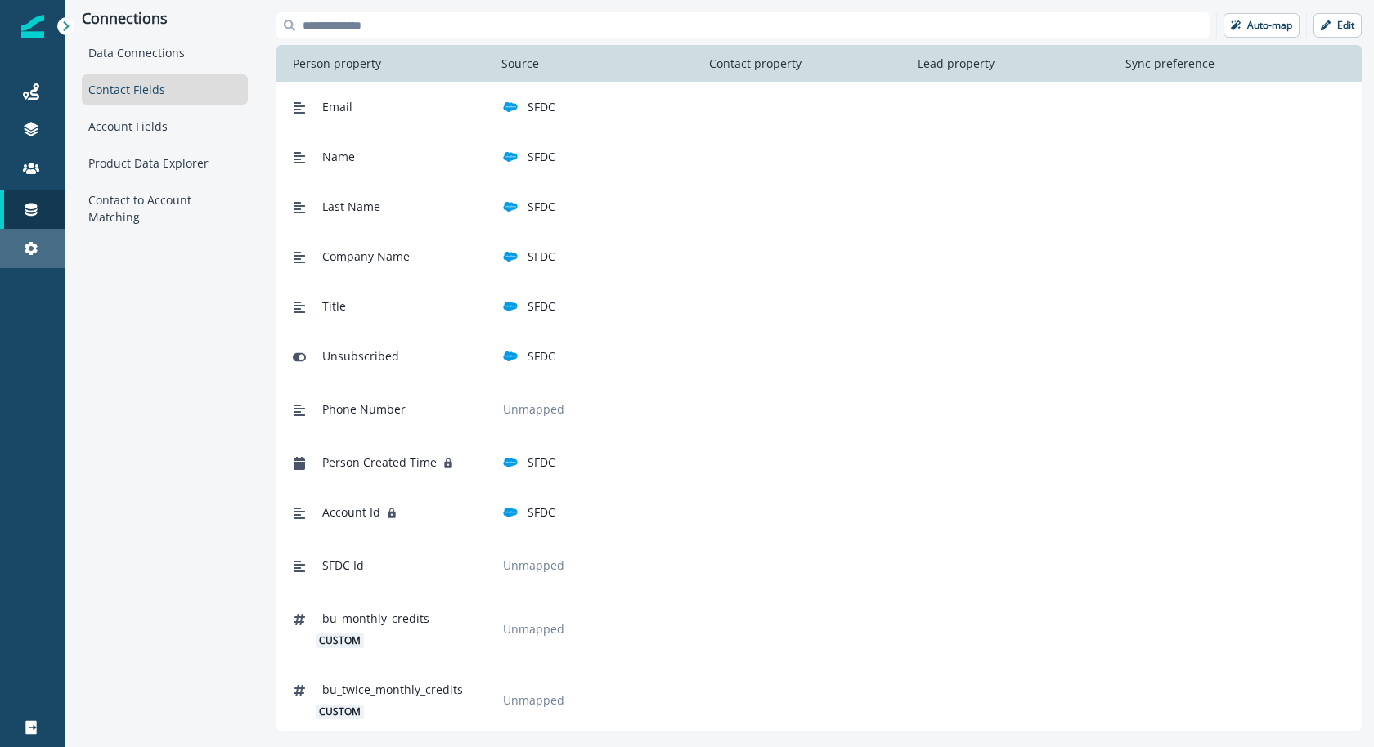
click at [20, 244] on div "Settings" at bounding box center [33, 249] width 52 height 20
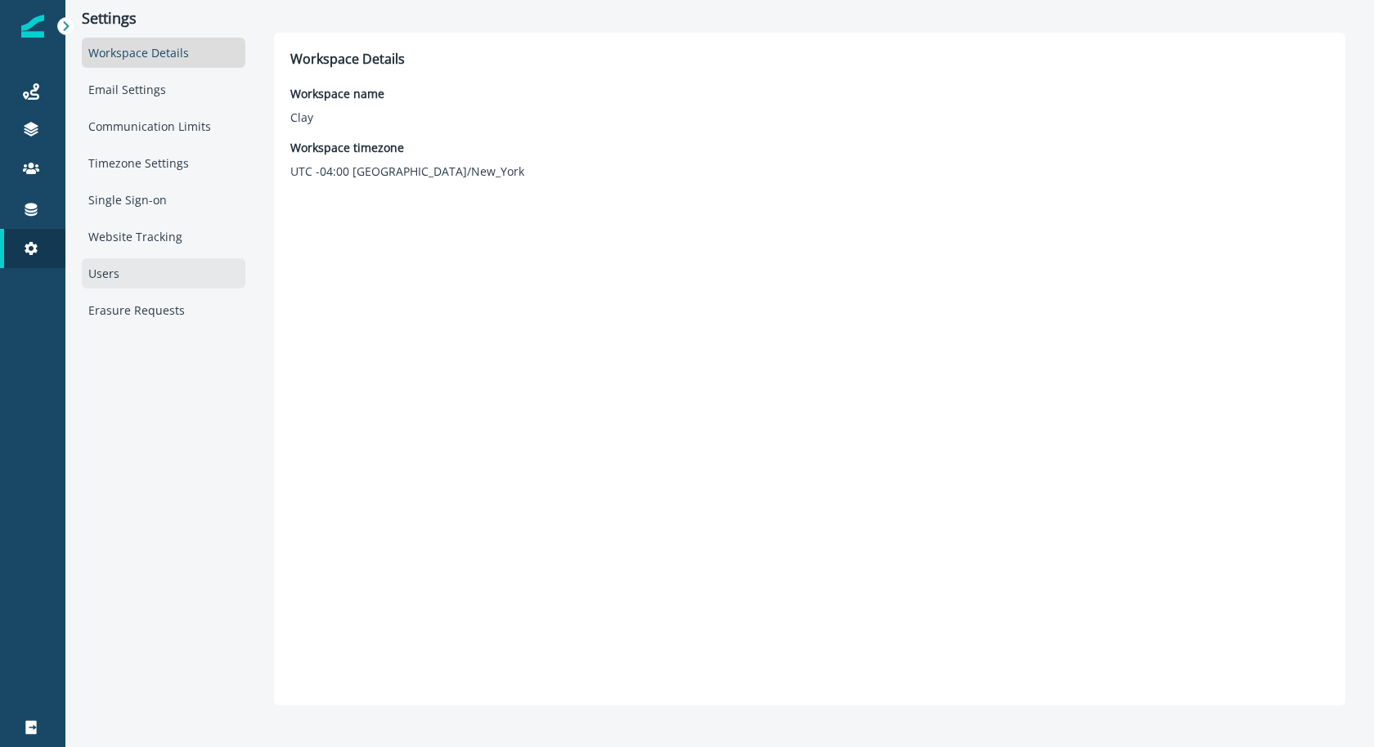
click at [109, 265] on div "Users" at bounding box center [164, 273] width 164 height 30
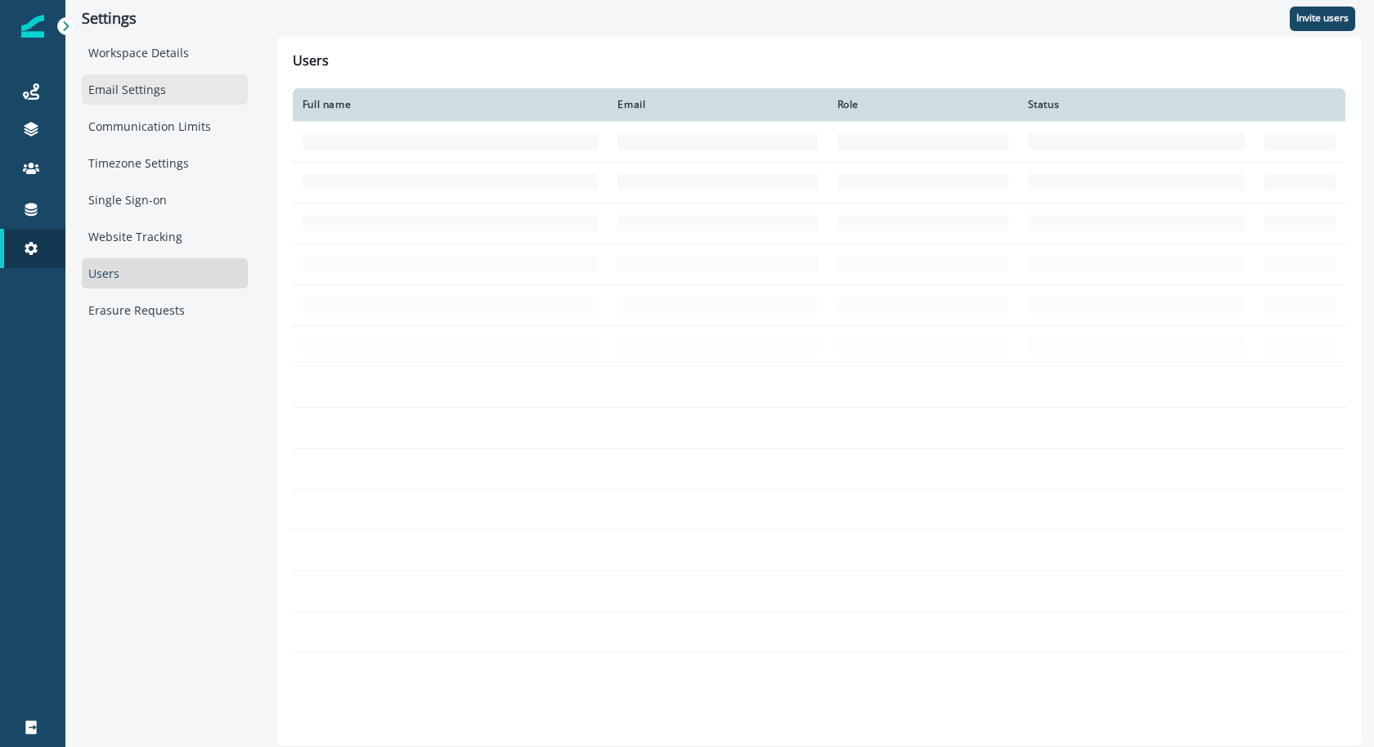
click at [141, 81] on div "Email Settings" at bounding box center [165, 89] width 166 height 30
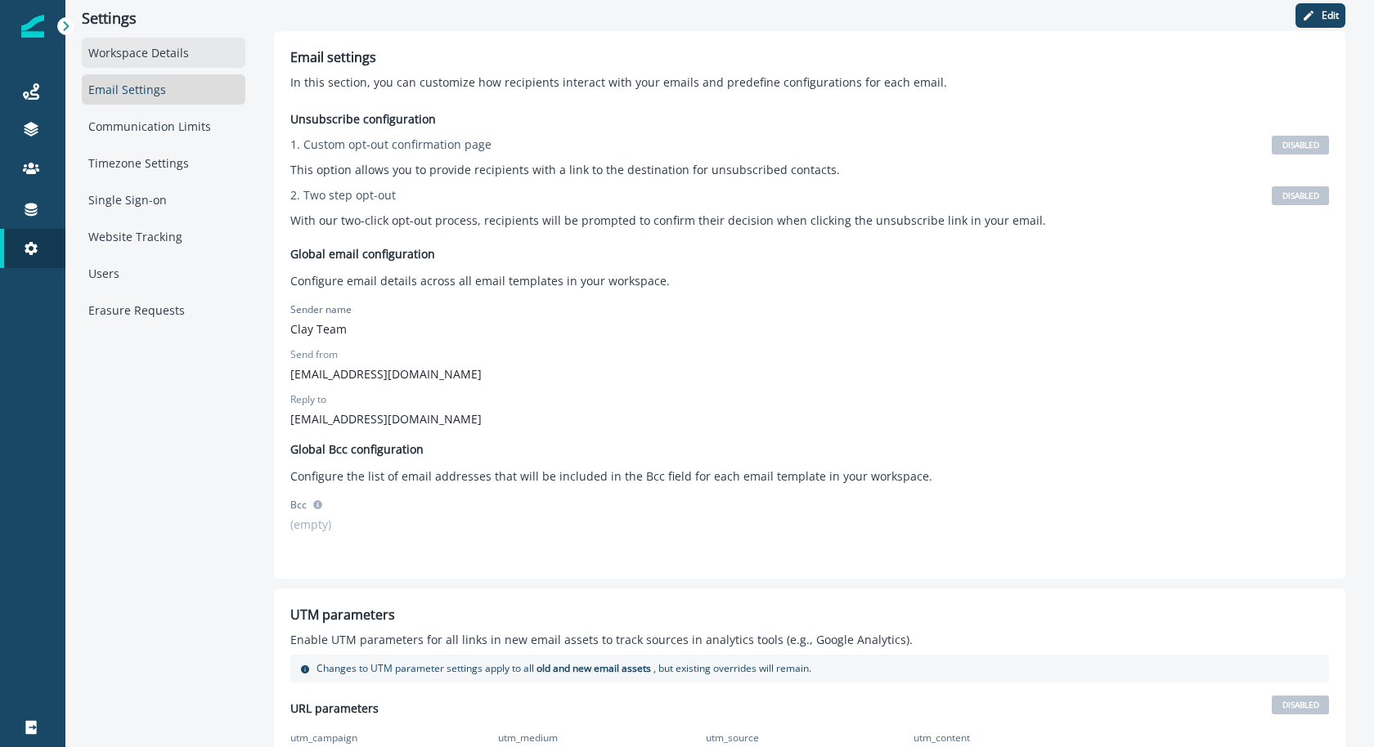
click at [143, 38] on div "Workspace Details" at bounding box center [164, 53] width 164 height 30
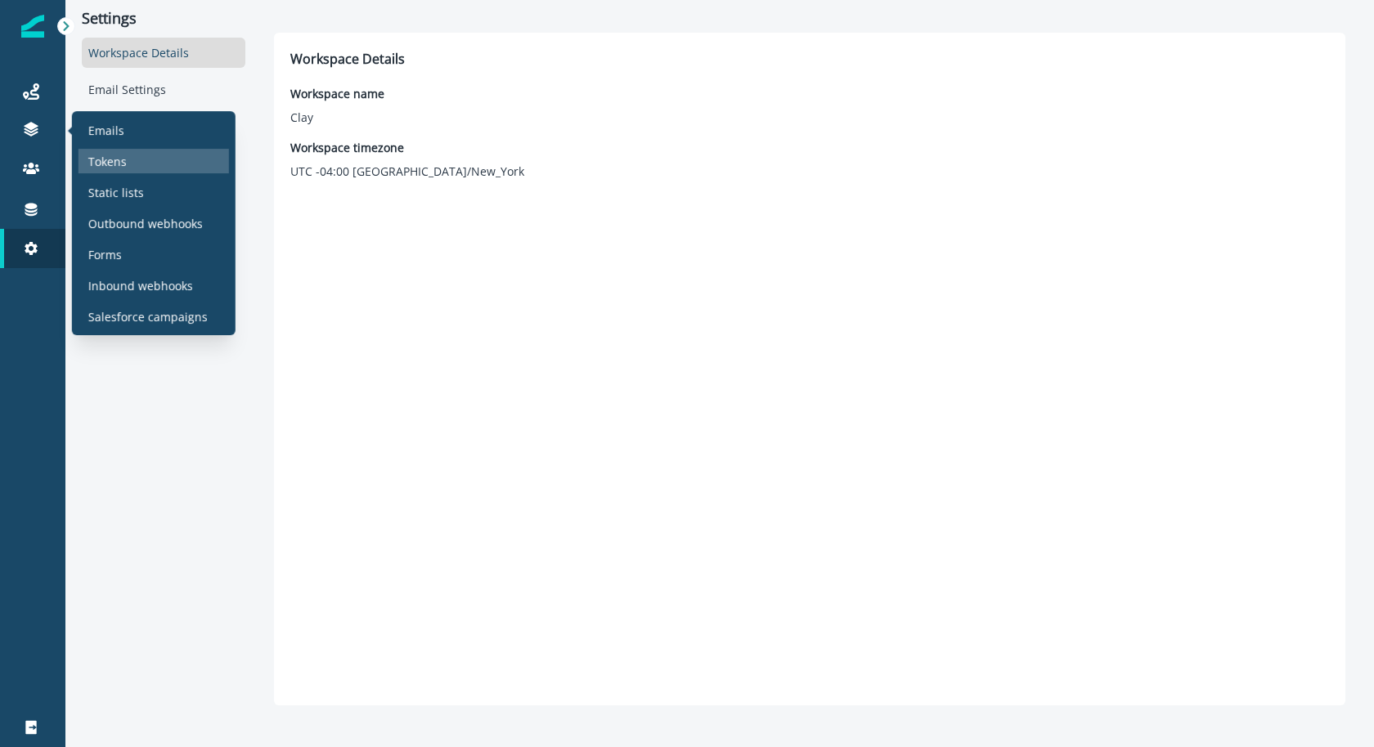
click at [91, 149] on div "Tokens" at bounding box center [153, 161] width 150 height 25
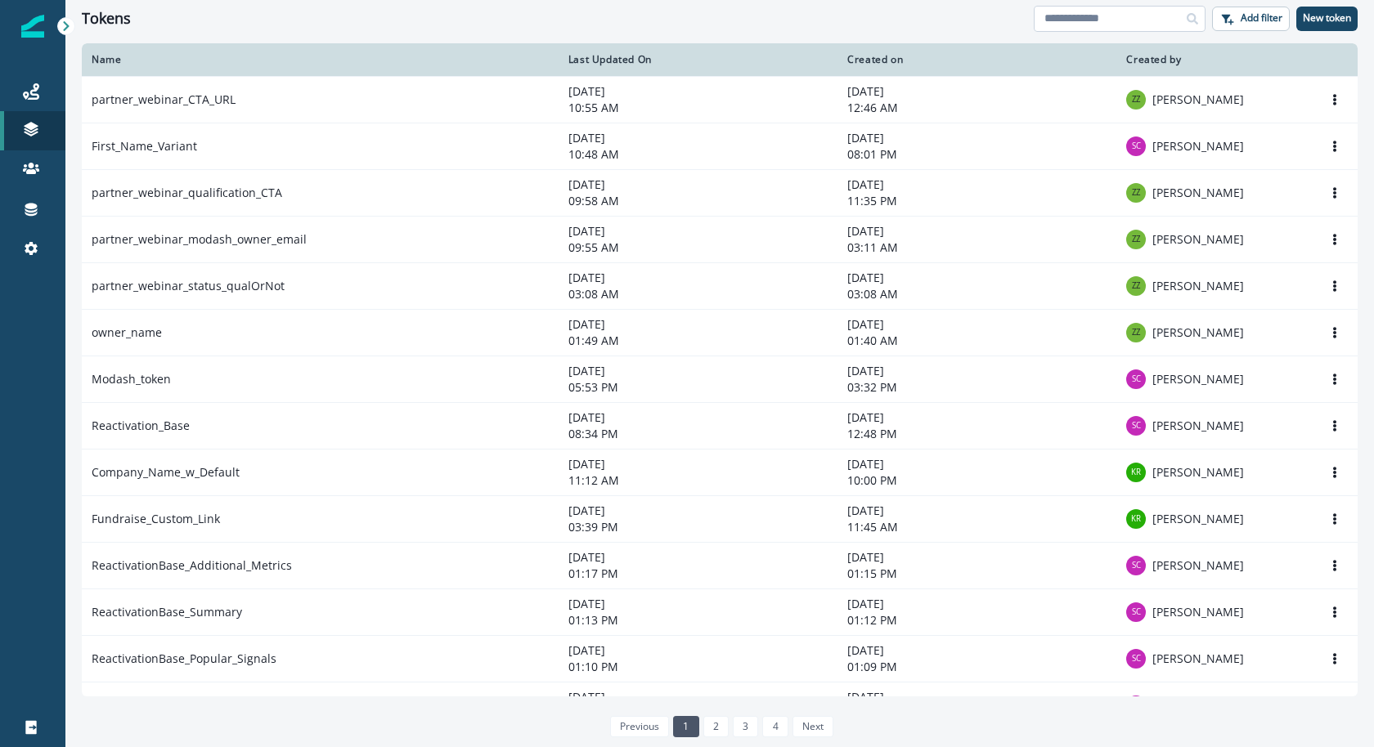
click at [1142, 25] on input at bounding box center [1120, 19] width 172 height 26
type input "****"
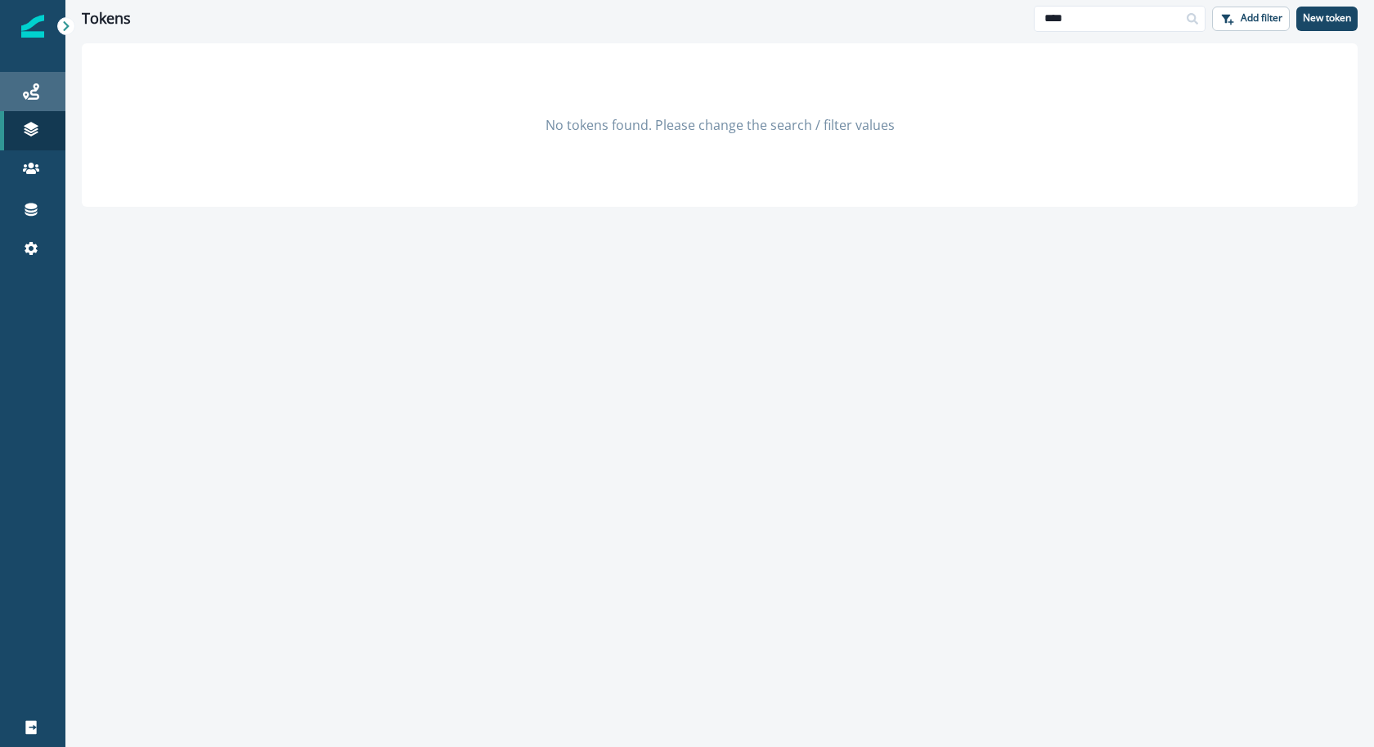
click at [21, 93] on div "Journeys" at bounding box center [33, 92] width 52 height 20
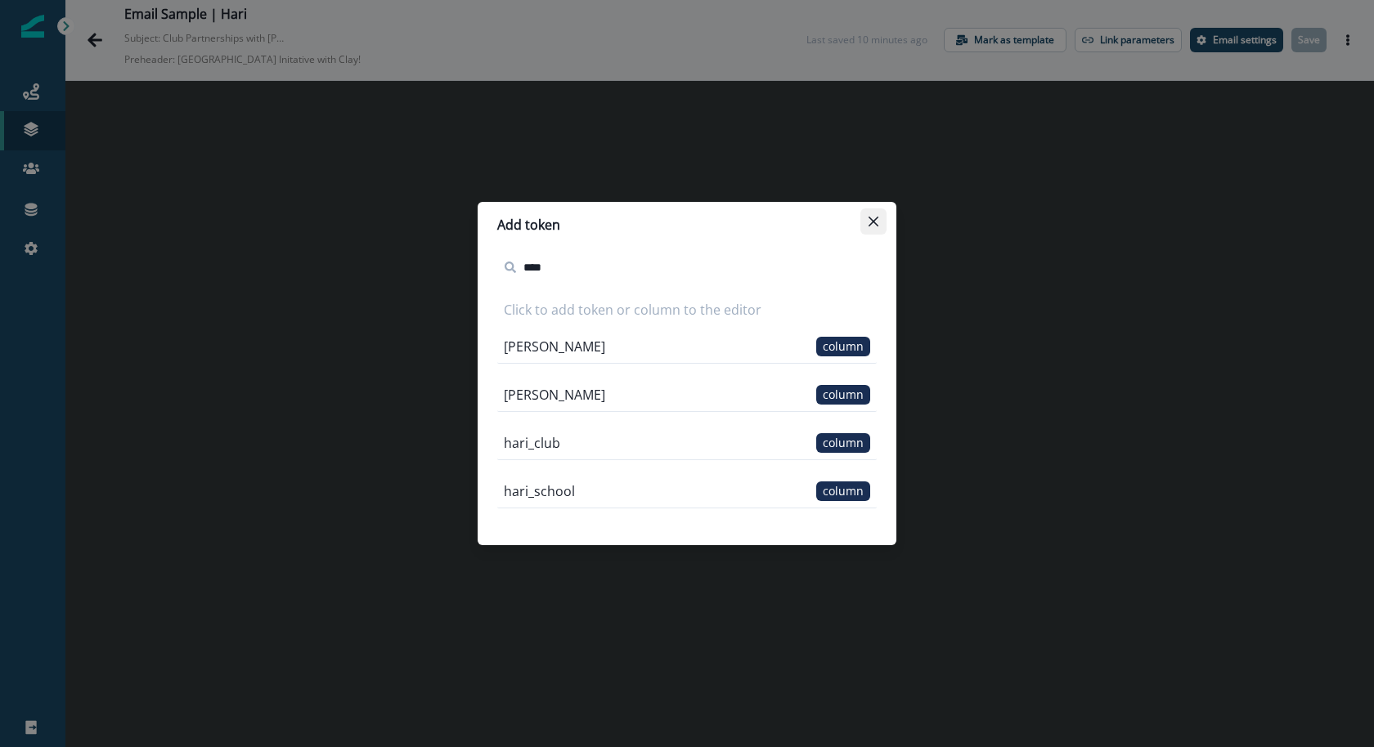
type input "****"
click at [874, 231] on button "Close" at bounding box center [873, 222] width 26 height 26
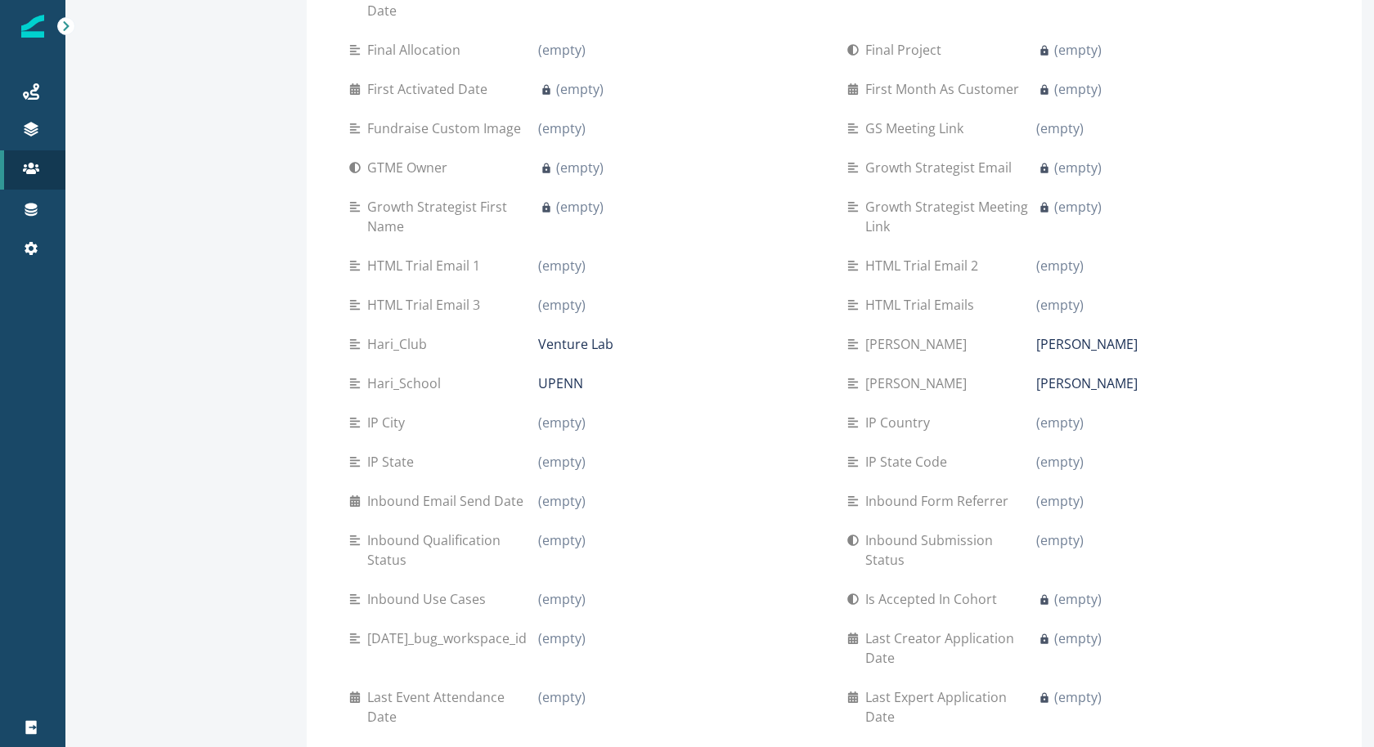
scroll to position [1350, 0]
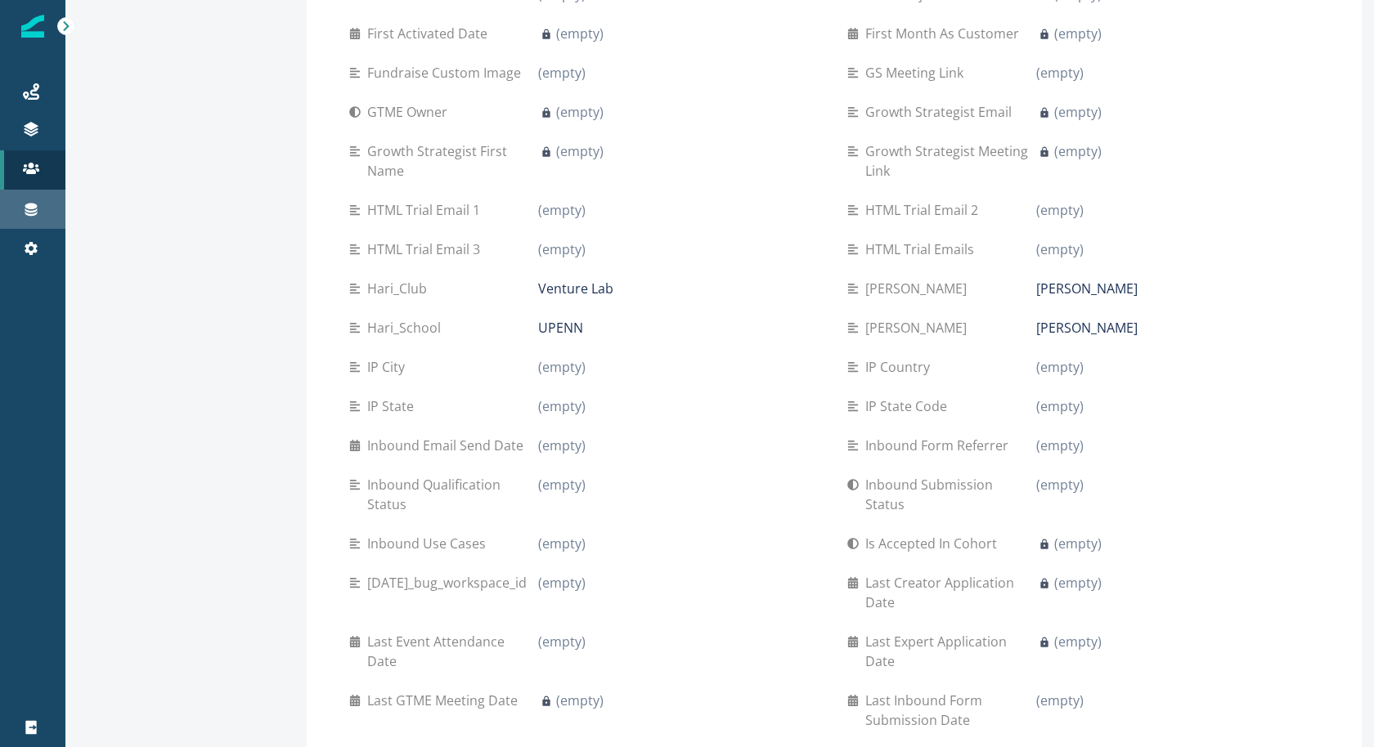
click at [28, 227] on link "Connections" at bounding box center [32, 209] width 65 height 39
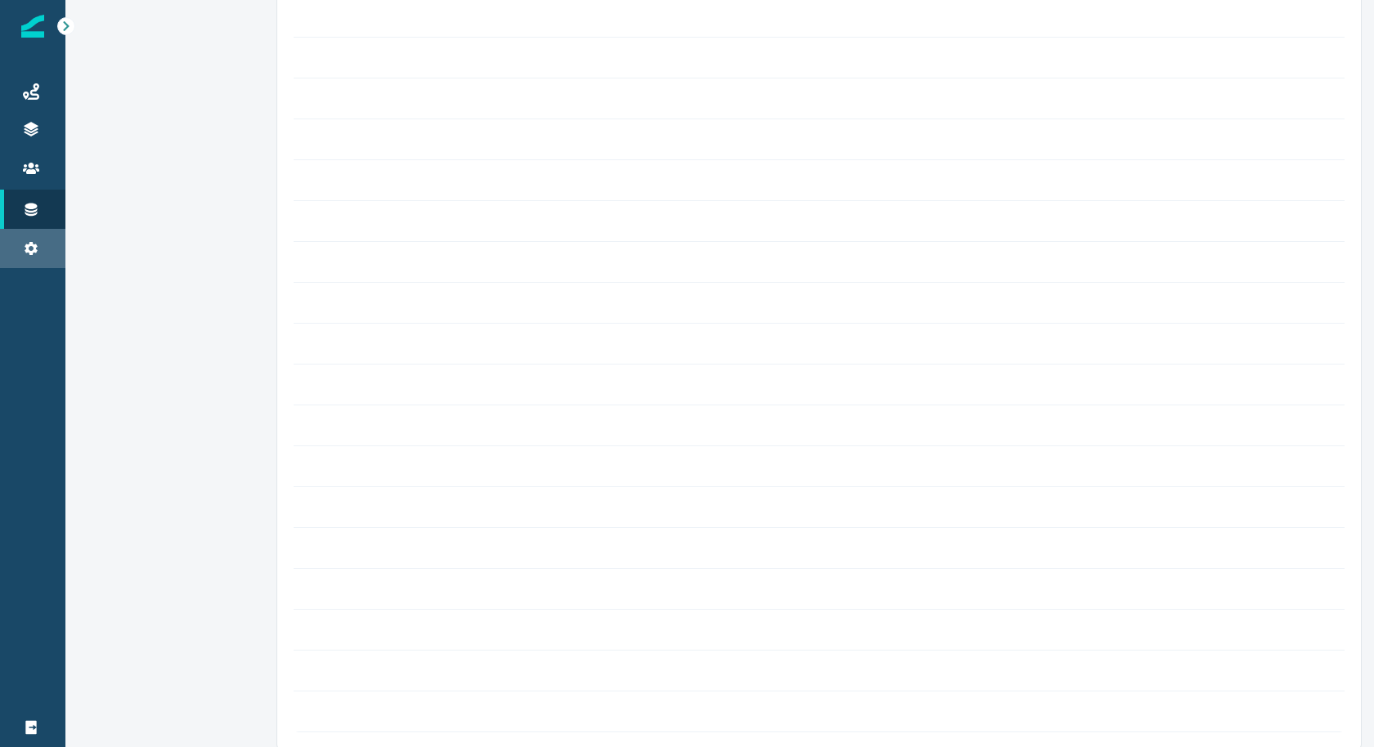
click at [27, 239] on div "Settings" at bounding box center [33, 249] width 52 height 20
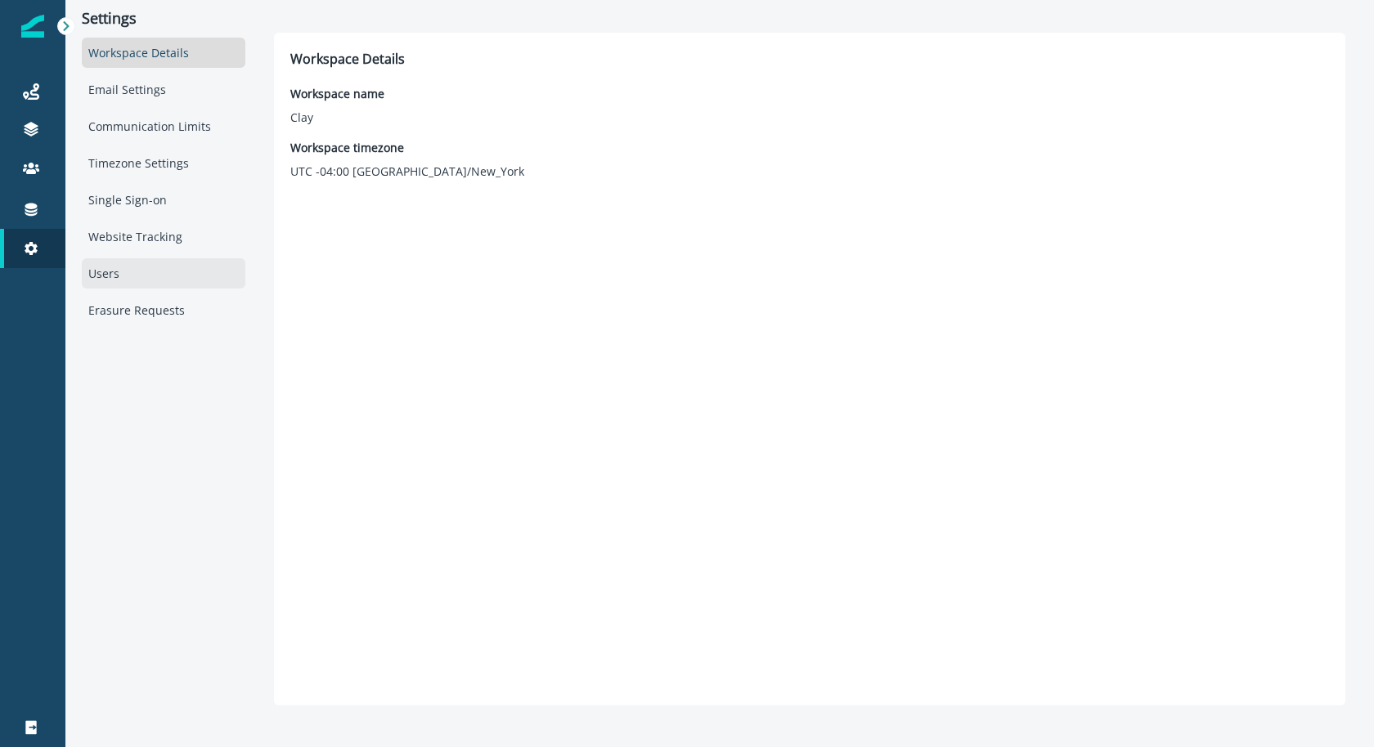
click at [133, 279] on div "Users" at bounding box center [164, 273] width 164 height 30
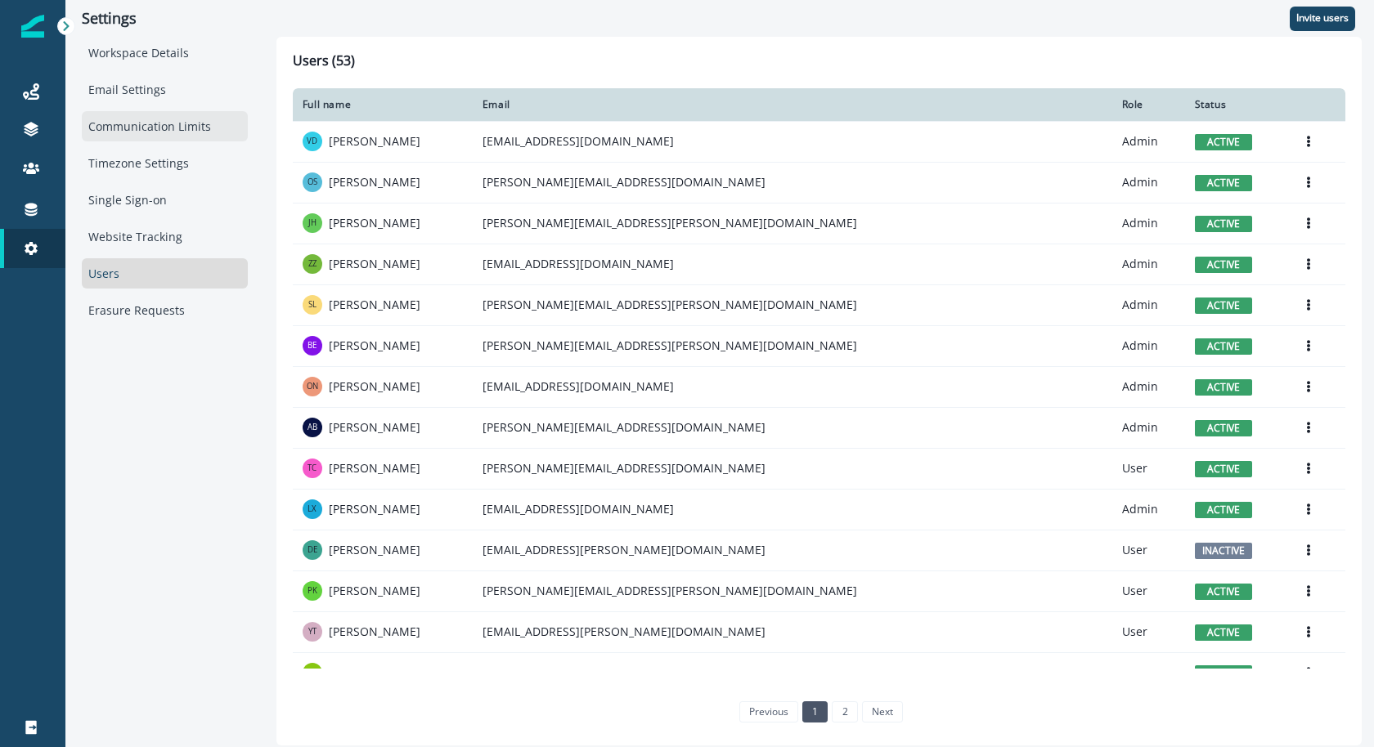
click at [146, 128] on div "Communication Limits" at bounding box center [165, 126] width 166 height 30
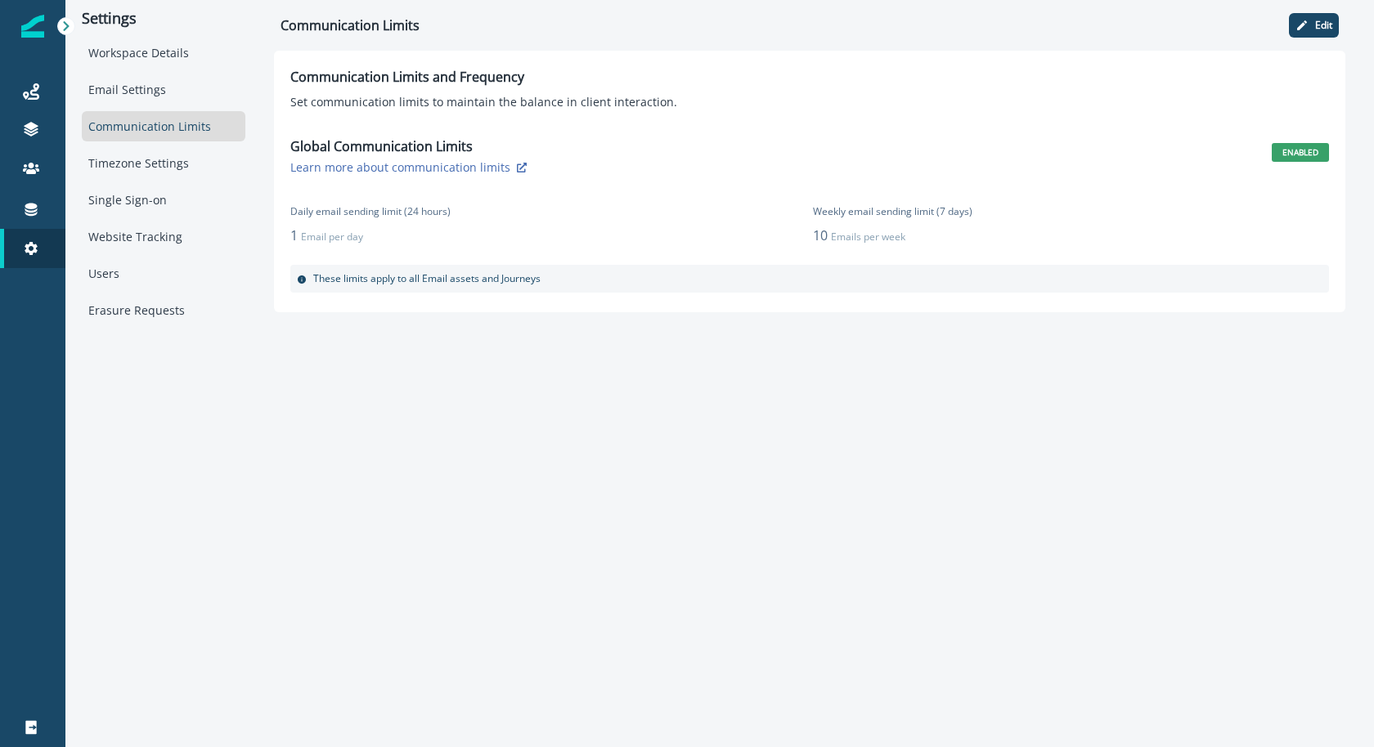
click at [145, 104] on div "Workspace Details Email Settings Communication Limits Timezone Settings Single …" at bounding box center [164, 182] width 164 height 288
click at [143, 88] on div "Email Settings" at bounding box center [164, 89] width 164 height 30
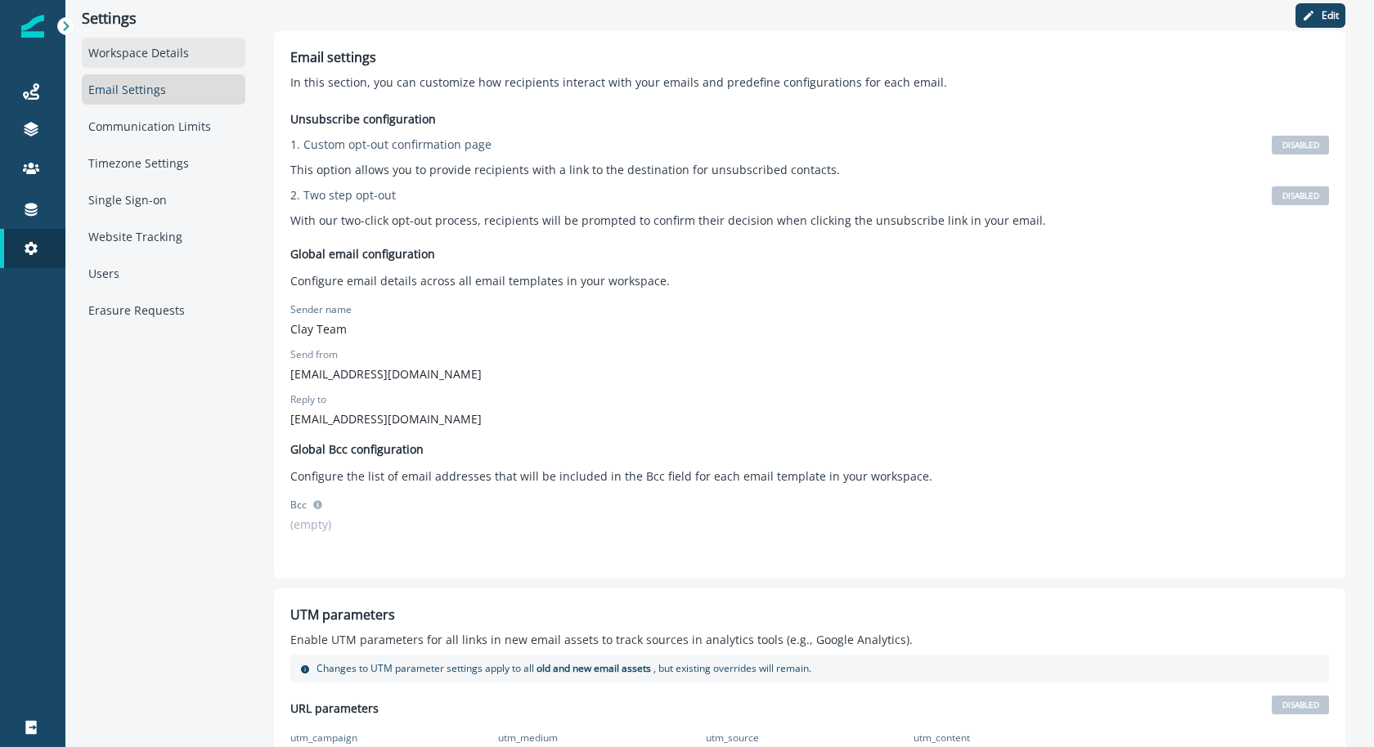
click at [143, 52] on div "Workspace Details" at bounding box center [164, 53] width 164 height 30
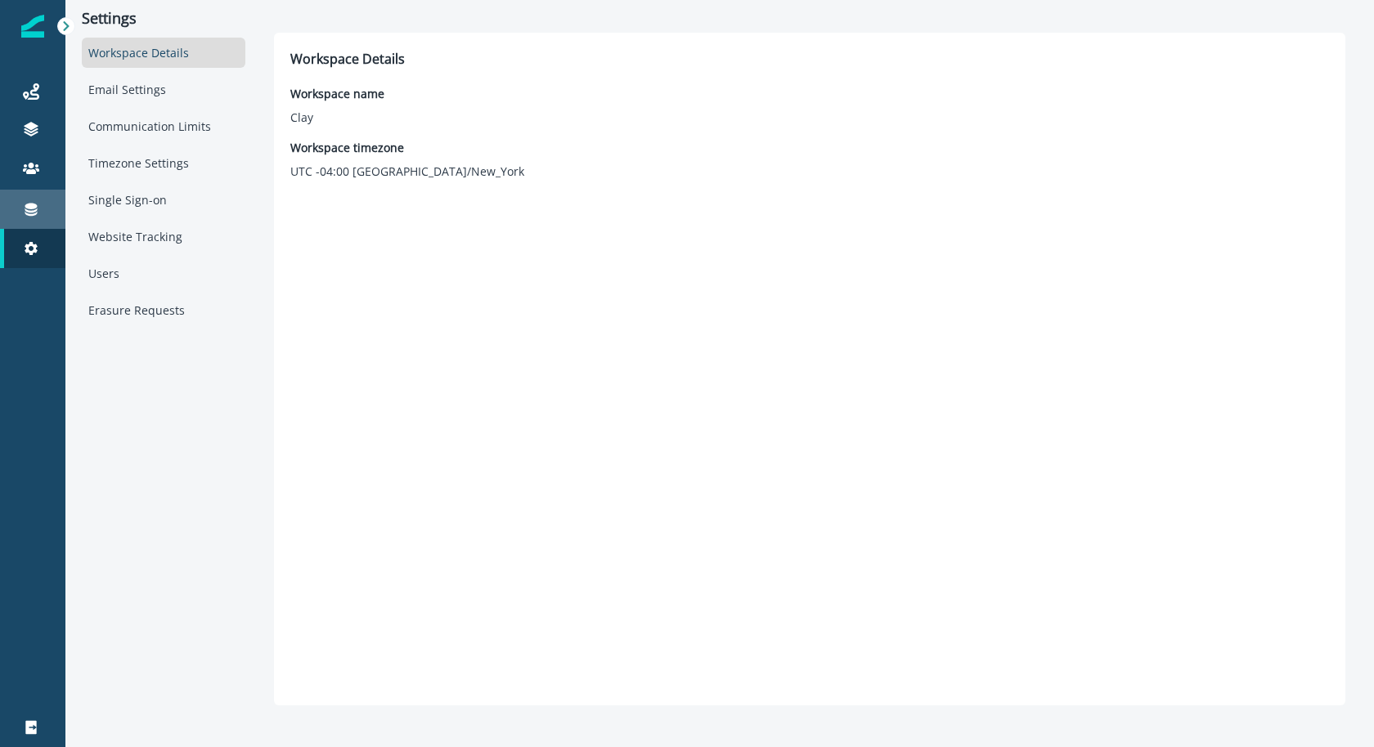
click at [45, 222] on link "Connections" at bounding box center [32, 209] width 65 height 39
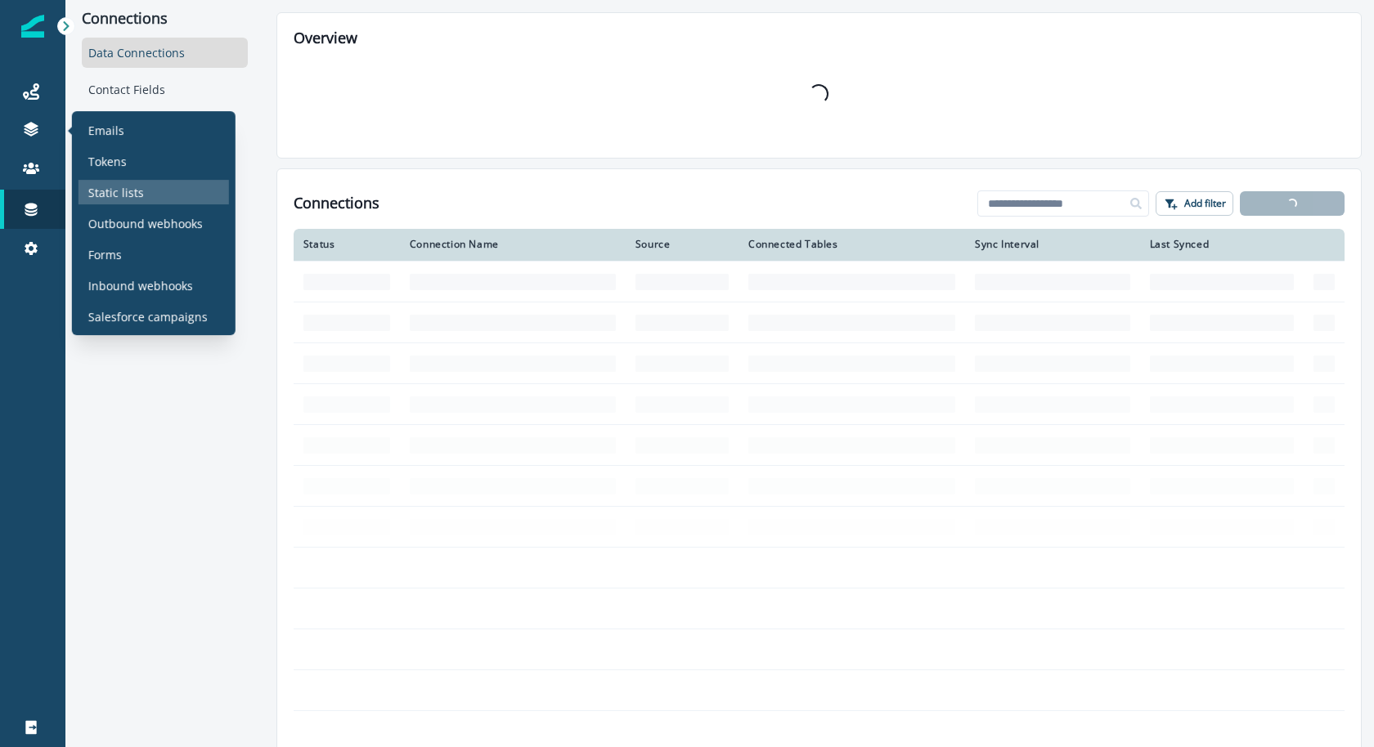
click at [83, 182] on div "Static lists" at bounding box center [153, 192] width 150 height 25
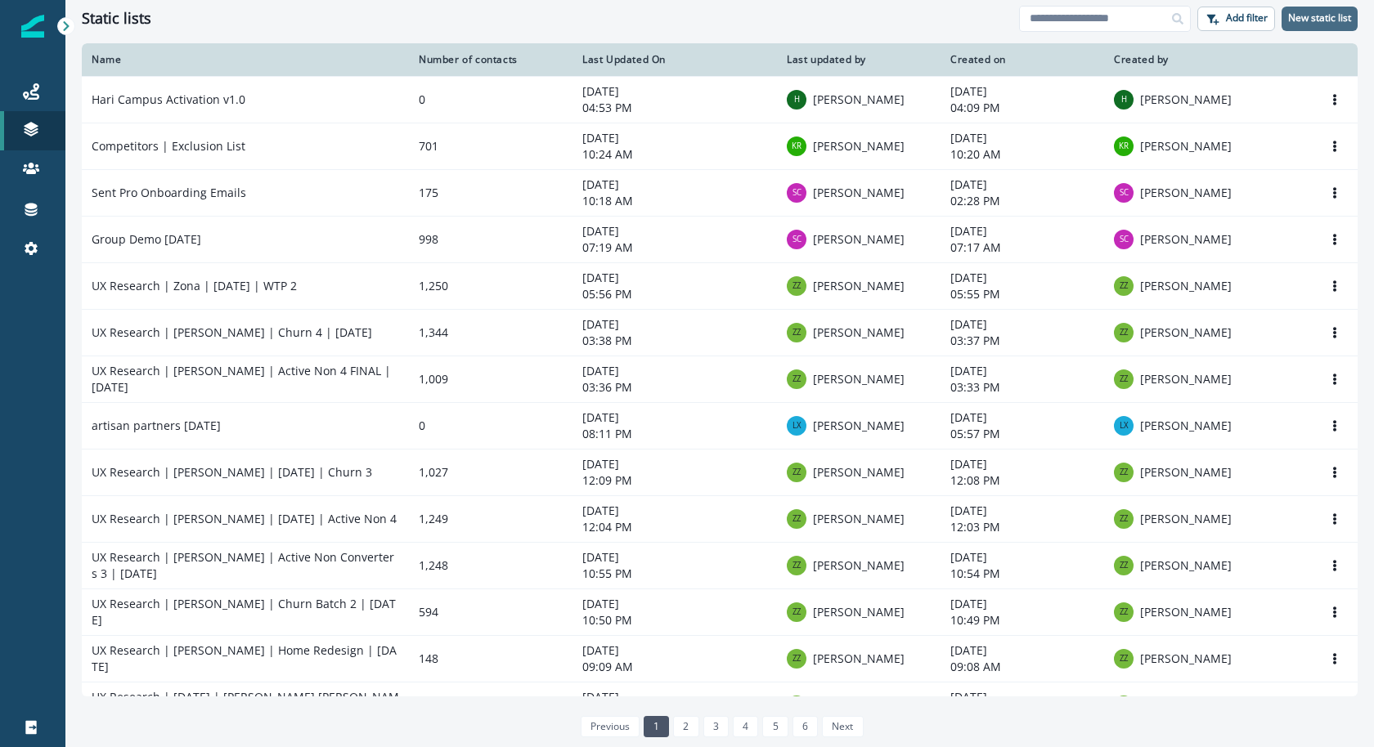
click at [1325, 7] on button "New static list" at bounding box center [1319, 19] width 76 height 25
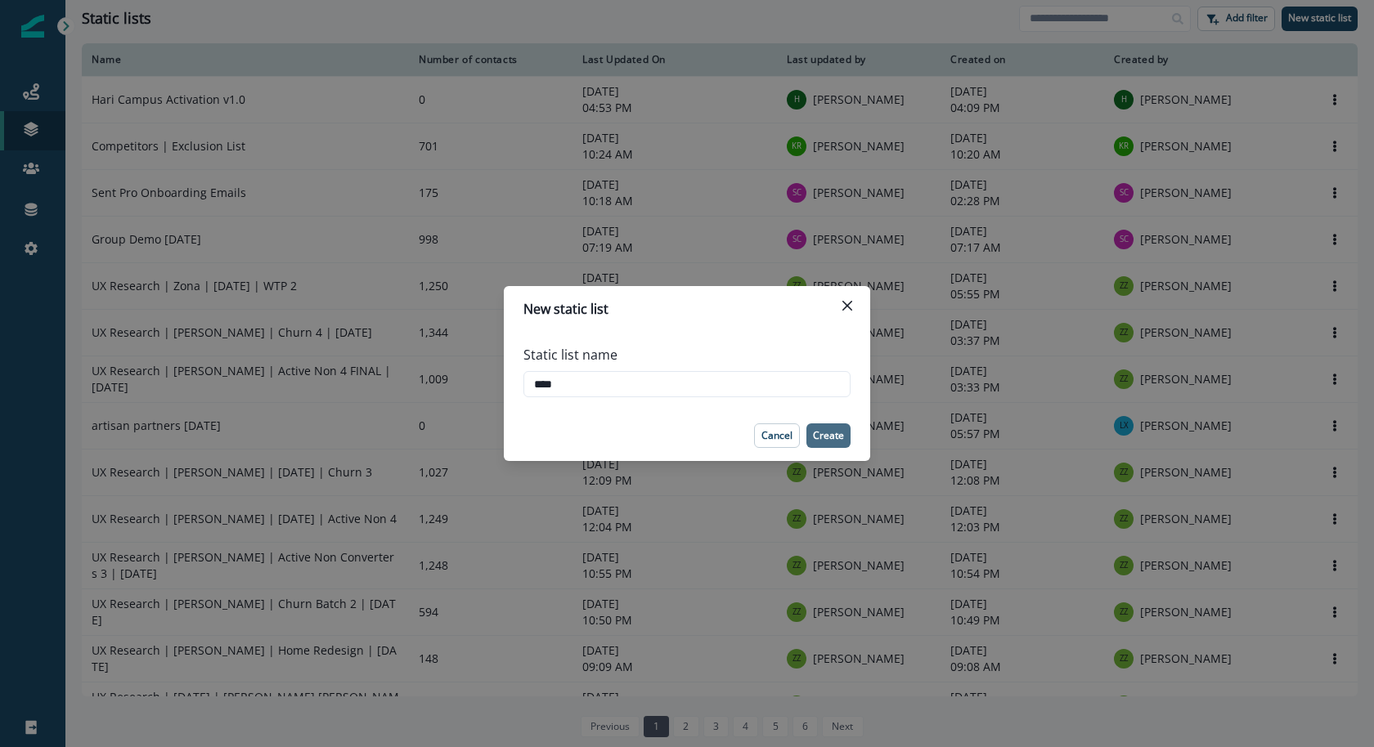
type input "****"
click at [842, 433] on p "Create" at bounding box center [828, 435] width 31 height 11
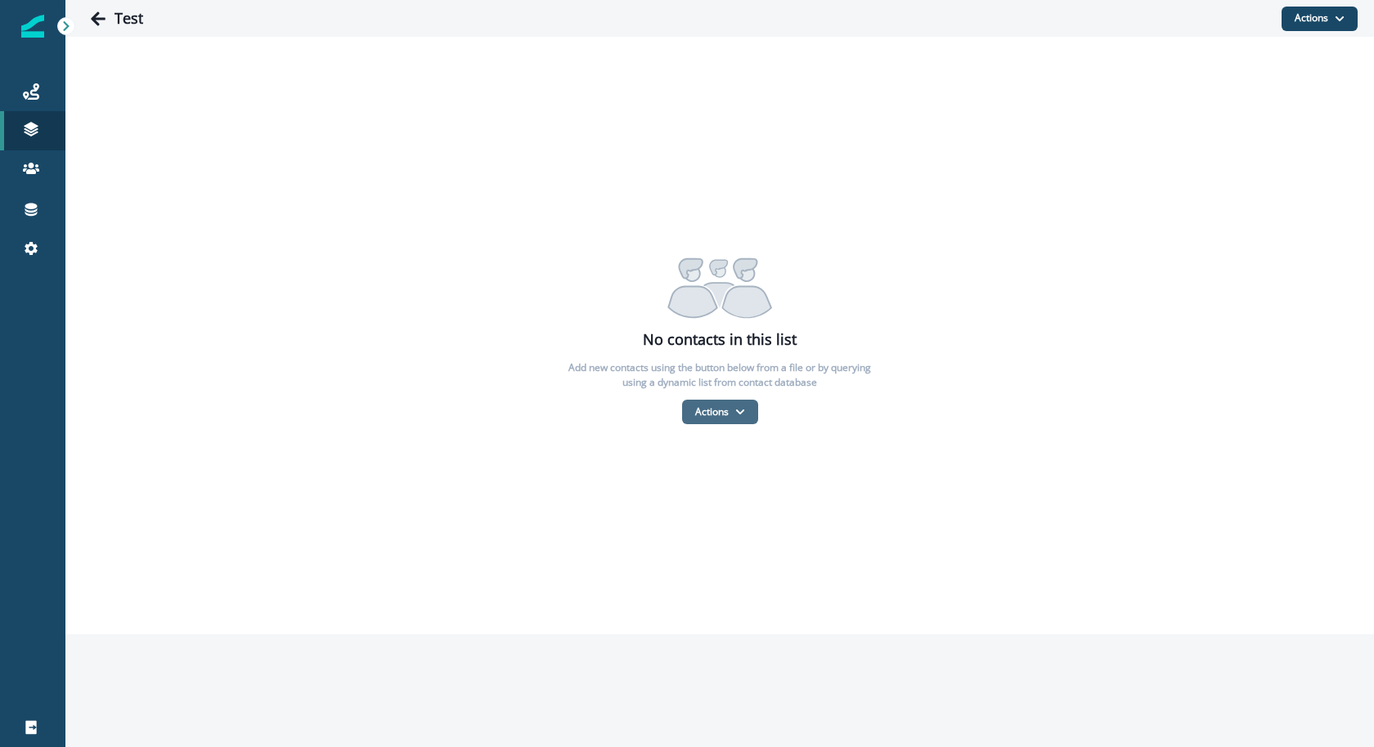
click at [692, 416] on button "Actions" at bounding box center [720, 412] width 76 height 25
click at [710, 483] on button "From a CSV file" at bounding box center [755, 482] width 146 height 27
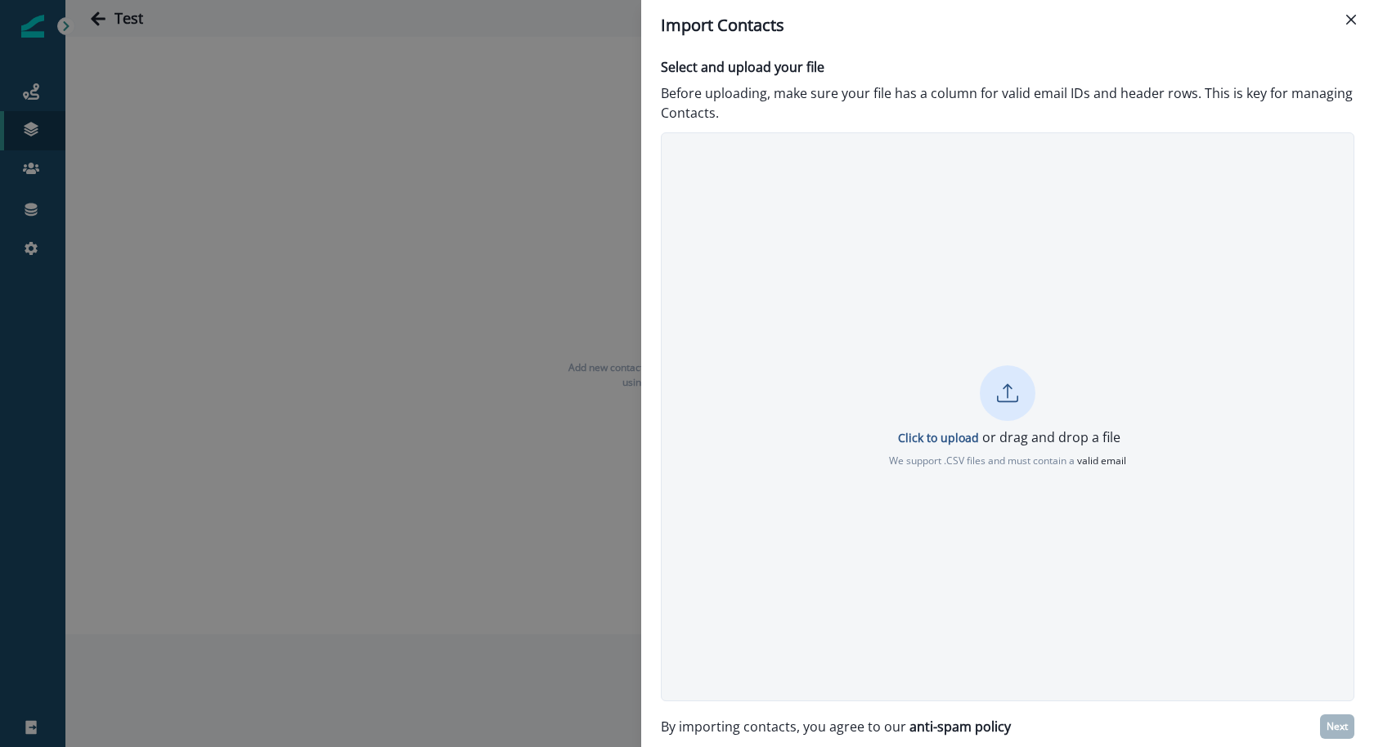
click at [899, 595] on div "Click to upload or drag and drop a file We support .CSV files and must contain …" at bounding box center [1007, 416] width 693 height 569
click at [1019, 415] on div at bounding box center [1008, 394] width 56 height 56
click at [1347, 29] on button "Close" at bounding box center [1351, 20] width 26 height 26
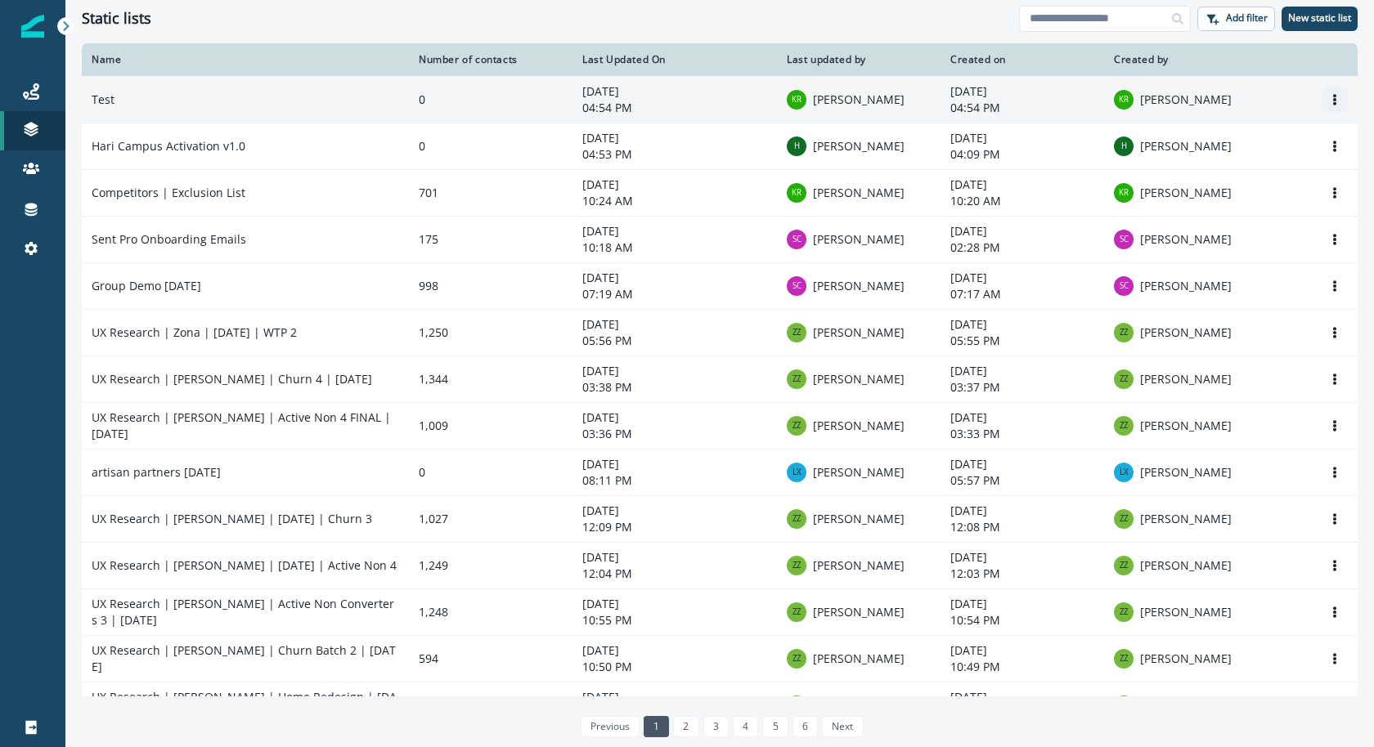
click at [1329, 94] on icon "Options" at bounding box center [1334, 99] width 11 height 11
click at [1279, 162] on button "Delete" at bounding box center [1242, 164] width 182 height 26
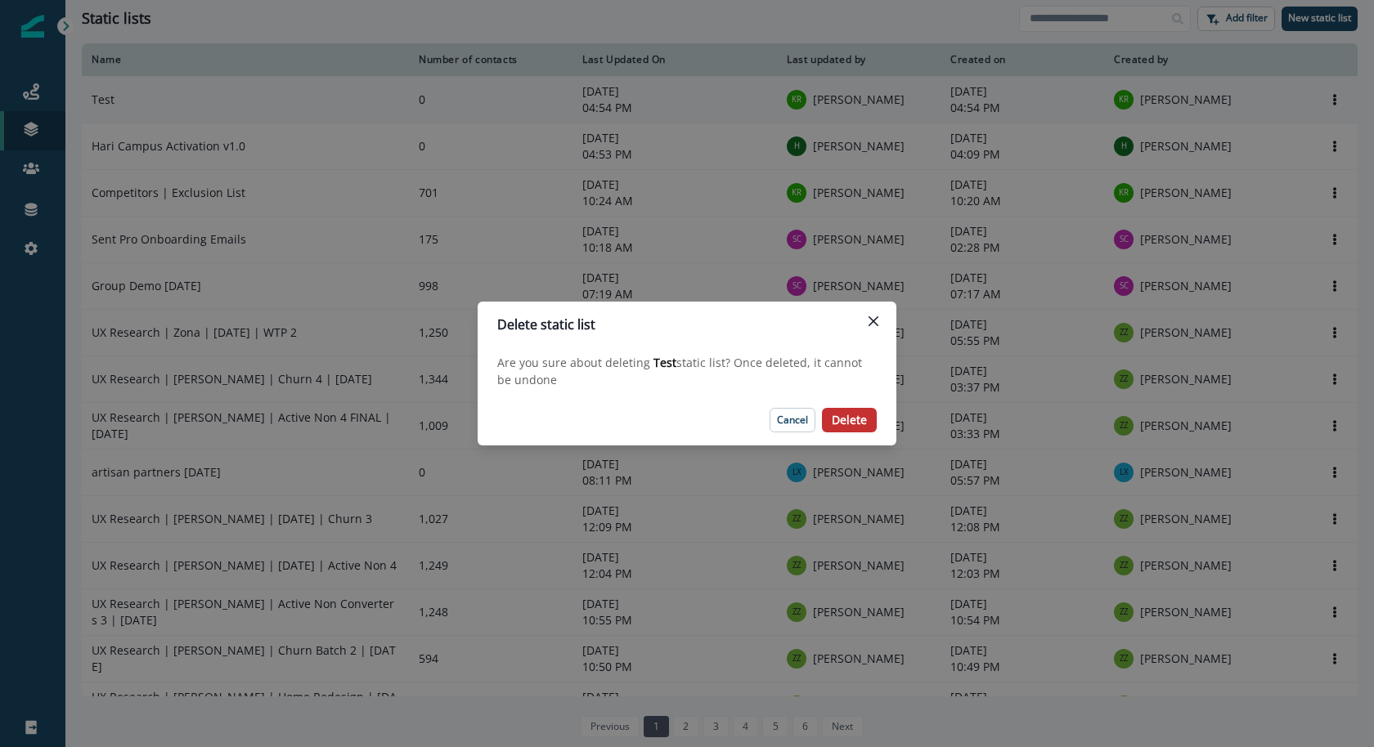
click at [847, 423] on p "Delete" at bounding box center [849, 421] width 35 height 14
